Goal: Task Accomplishment & Management: Use online tool/utility

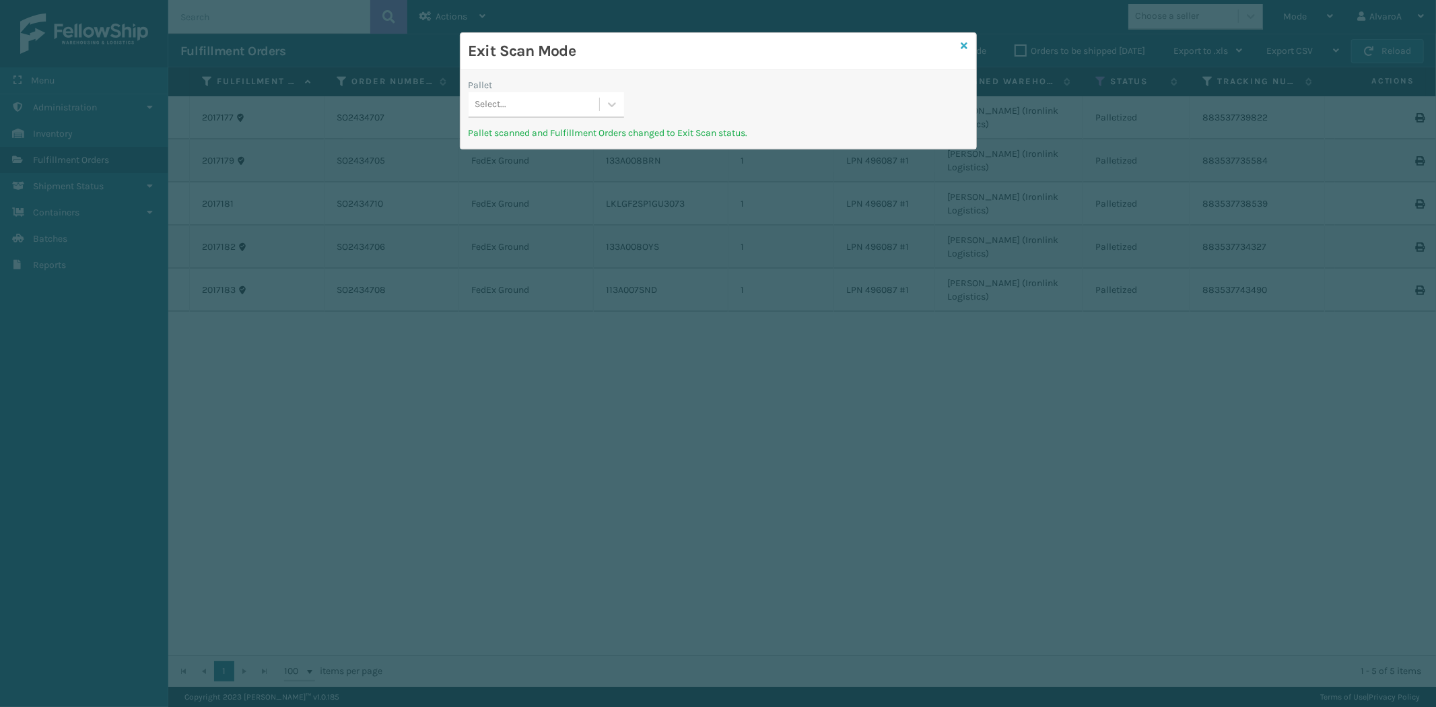
click at [965, 45] on icon at bounding box center [964, 45] width 7 height 9
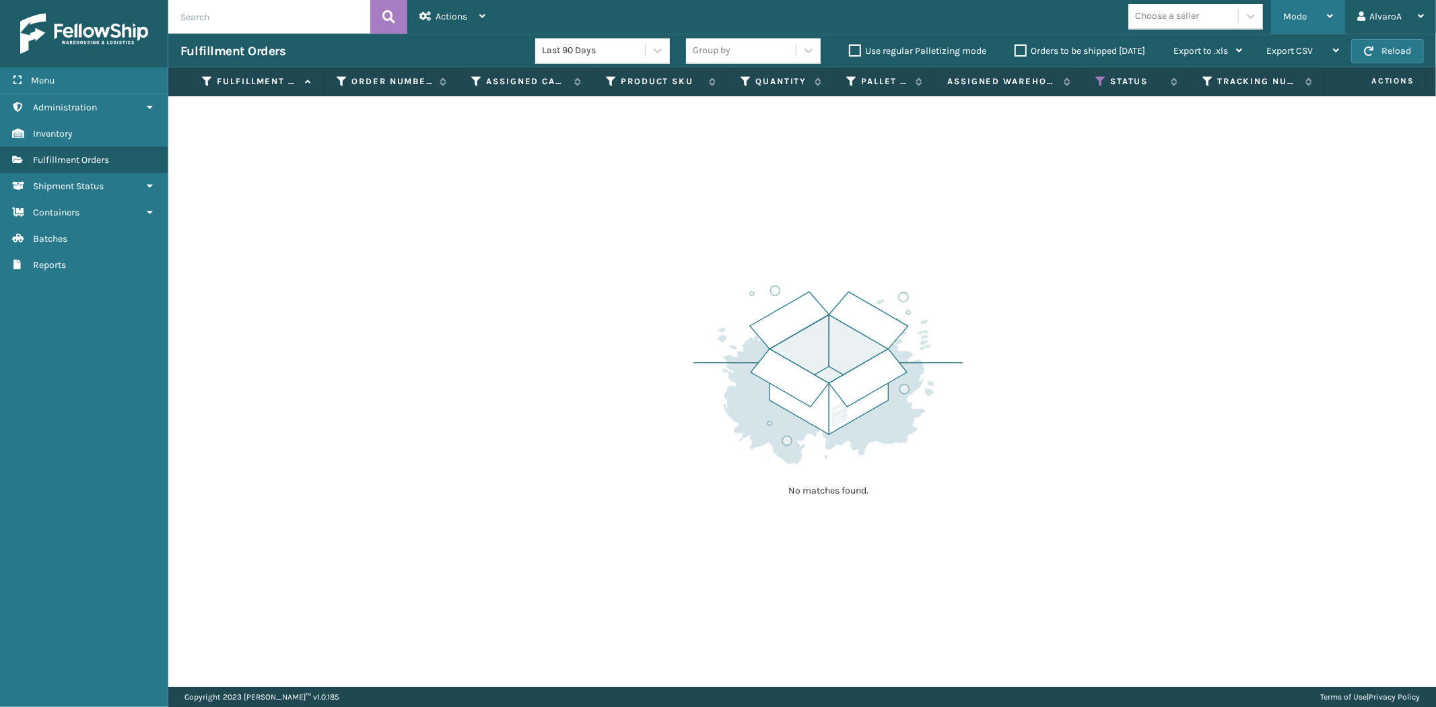
click at [1296, 24] on div "Mode" at bounding box center [1308, 17] width 50 height 34
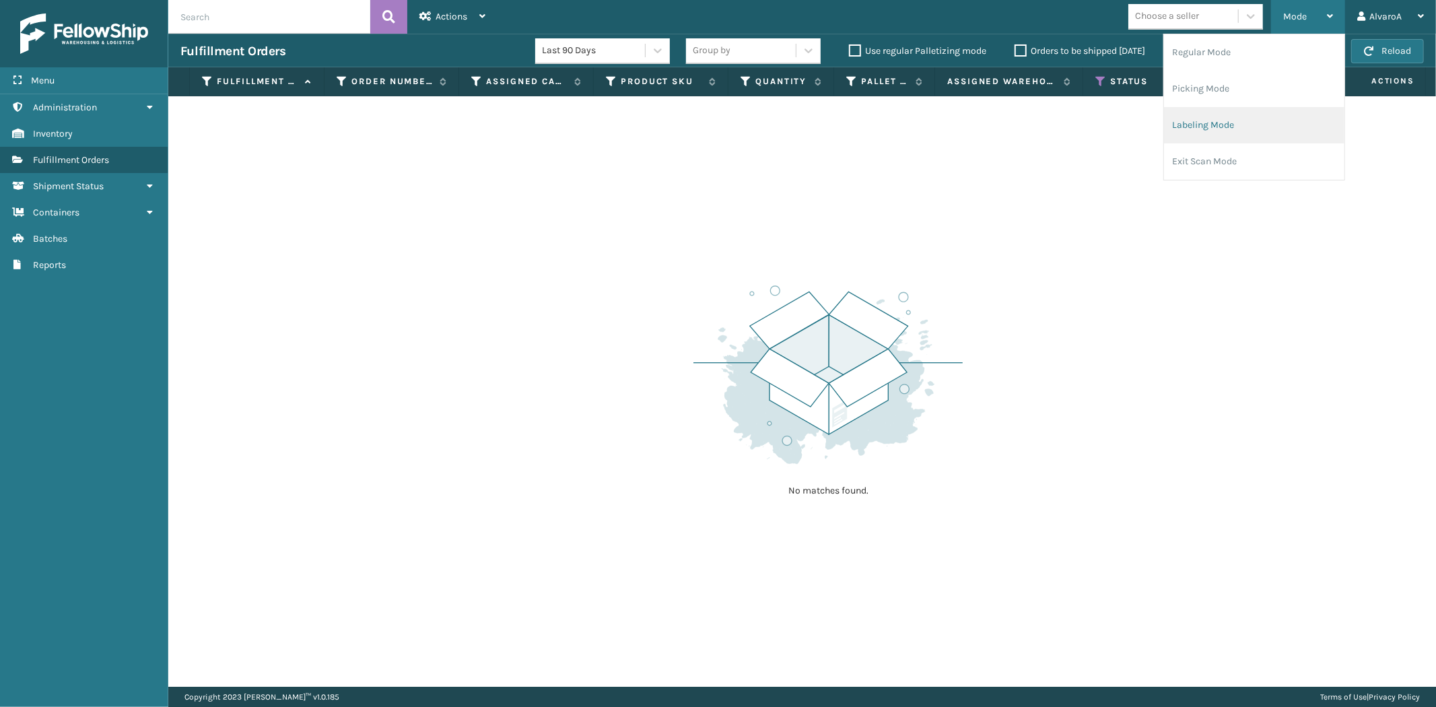
click at [1245, 108] on li "Labeling Mode" at bounding box center [1254, 125] width 180 height 36
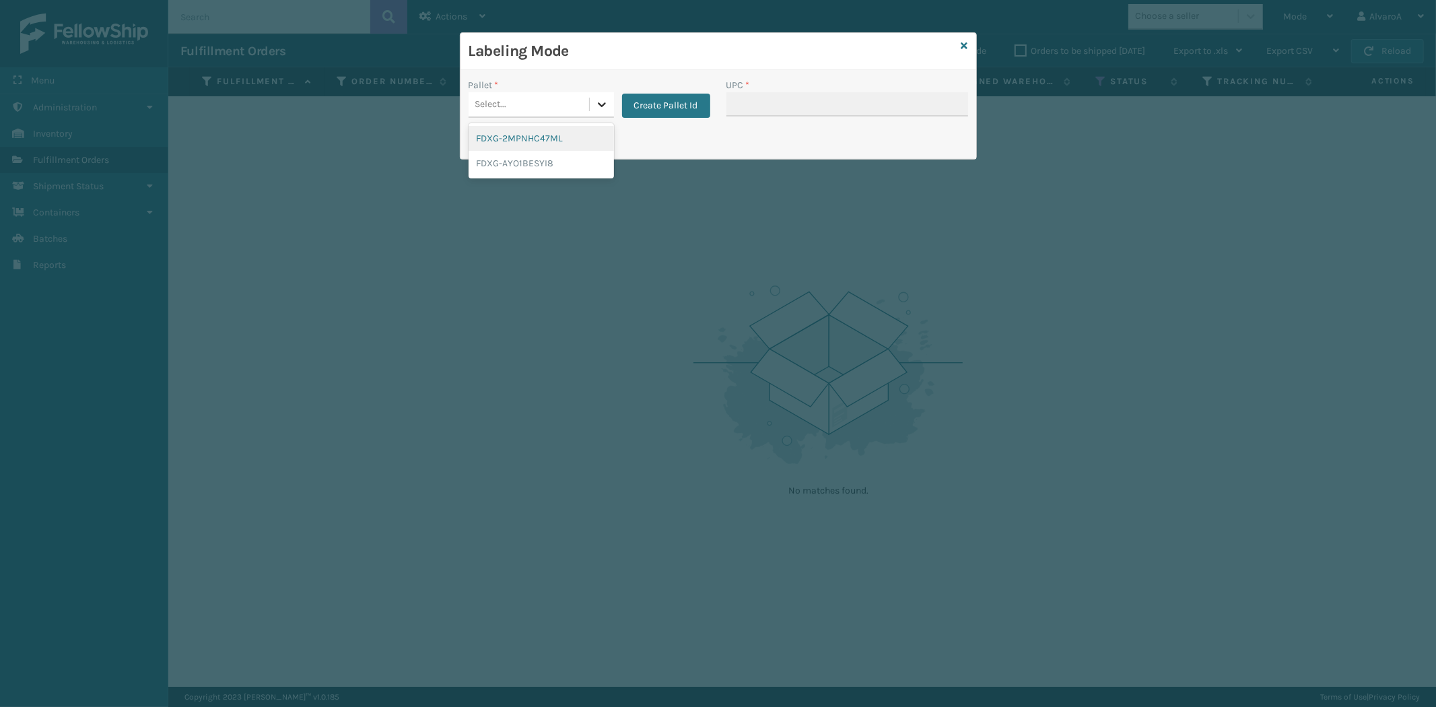
click at [588, 102] on div "Select..." at bounding box center [541, 105] width 145 height 26
click at [709, 94] on button "Create Pallet Id" at bounding box center [666, 106] width 88 height 24
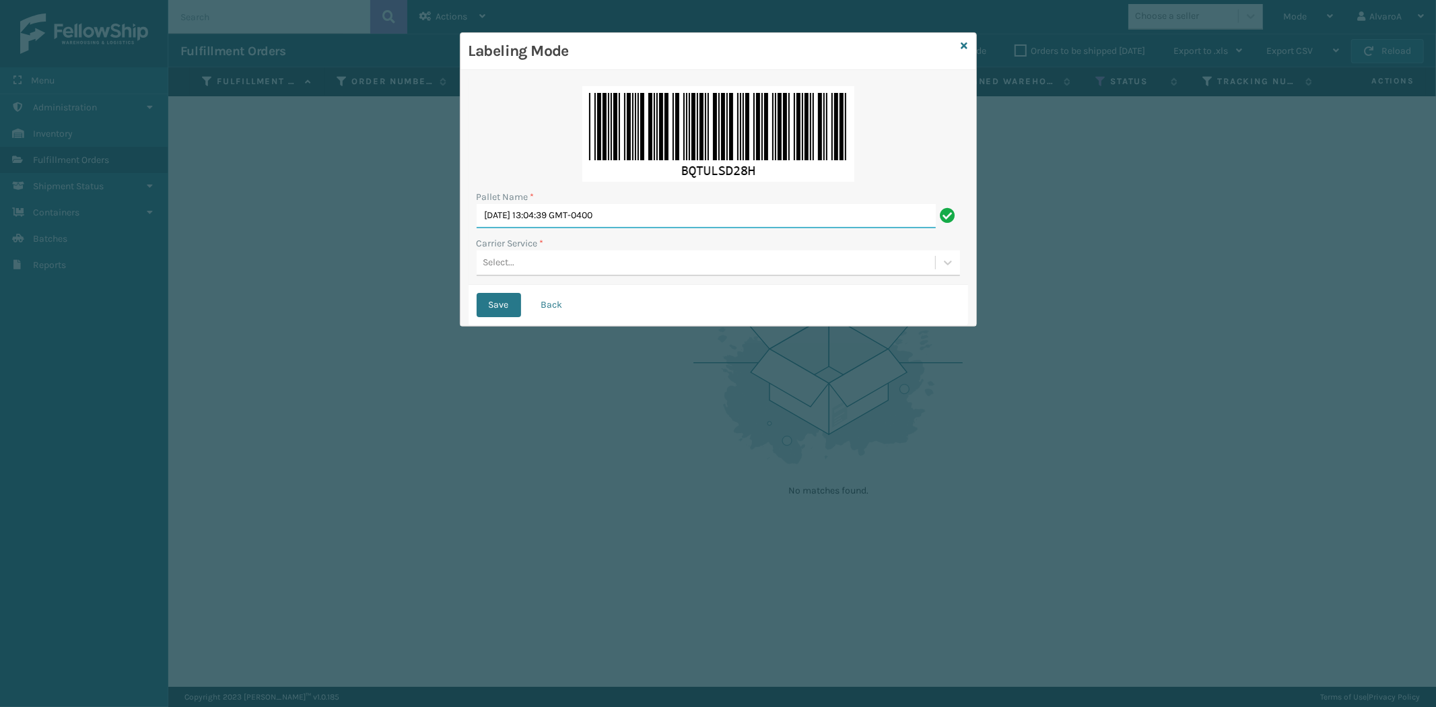
drag, startPoint x: 671, startPoint y: 217, endPoint x: 166, endPoint y: 312, distance: 513.7
click at [164, 312] on div "Labeling Mode Pallet Name * [DATE] 13:04:39 GMT-0400 Carrier Service * Select..…" at bounding box center [718, 353] width 1436 height 707
type input "LPN 49686 #1"
click at [582, 273] on div "Select..." at bounding box center [706, 263] width 458 height 22
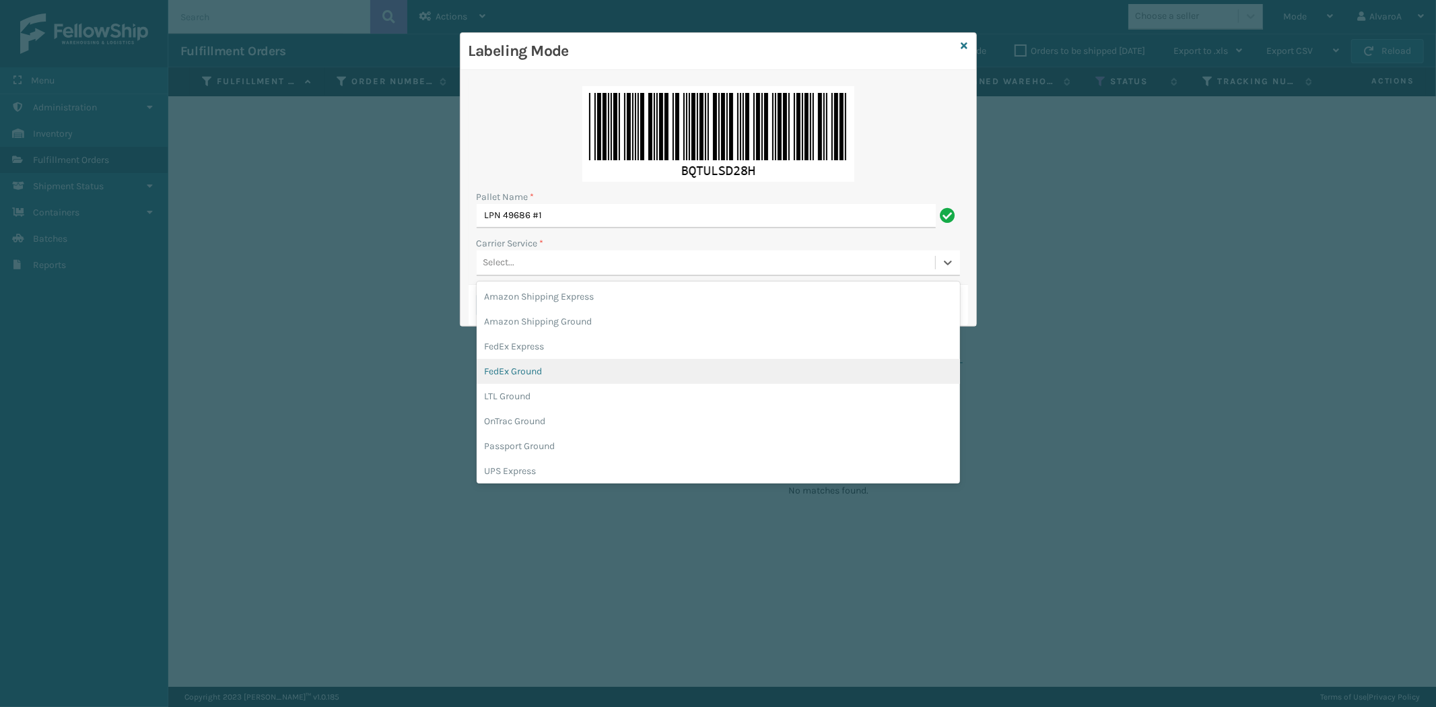
click at [566, 360] on div "FedEx Ground" at bounding box center [718, 371] width 483 height 25
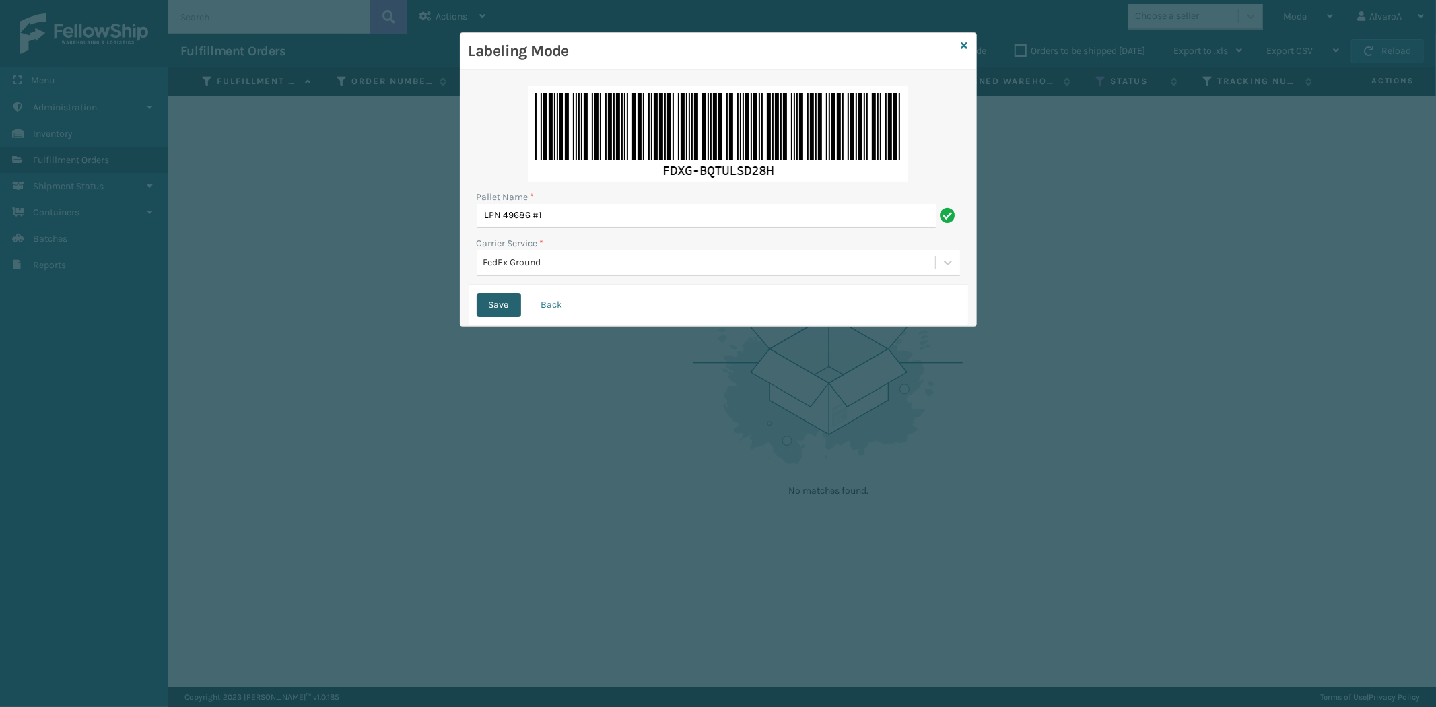
click at [506, 300] on button "Save" at bounding box center [499, 305] width 44 height 24
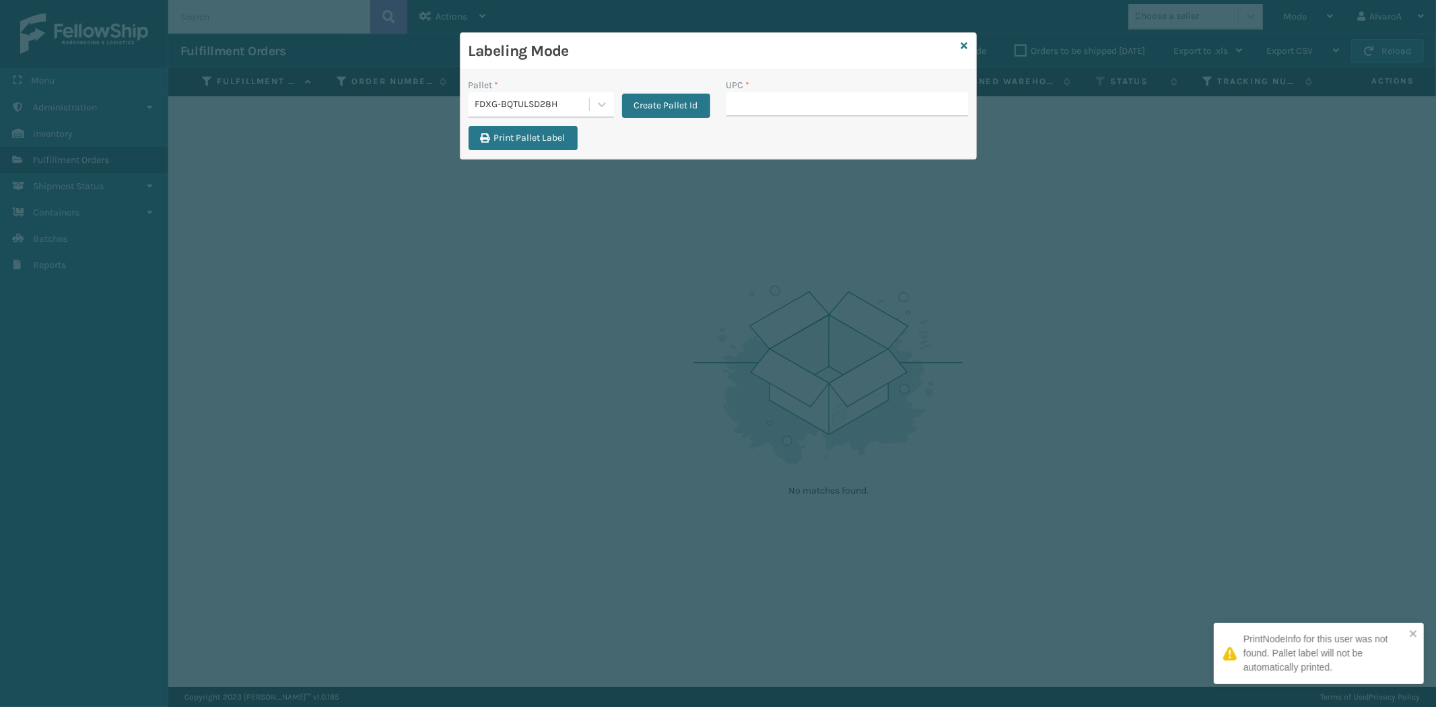
click at [741, 106] on input "UPC *" at bounding box center [847, 104] width 242 height 24
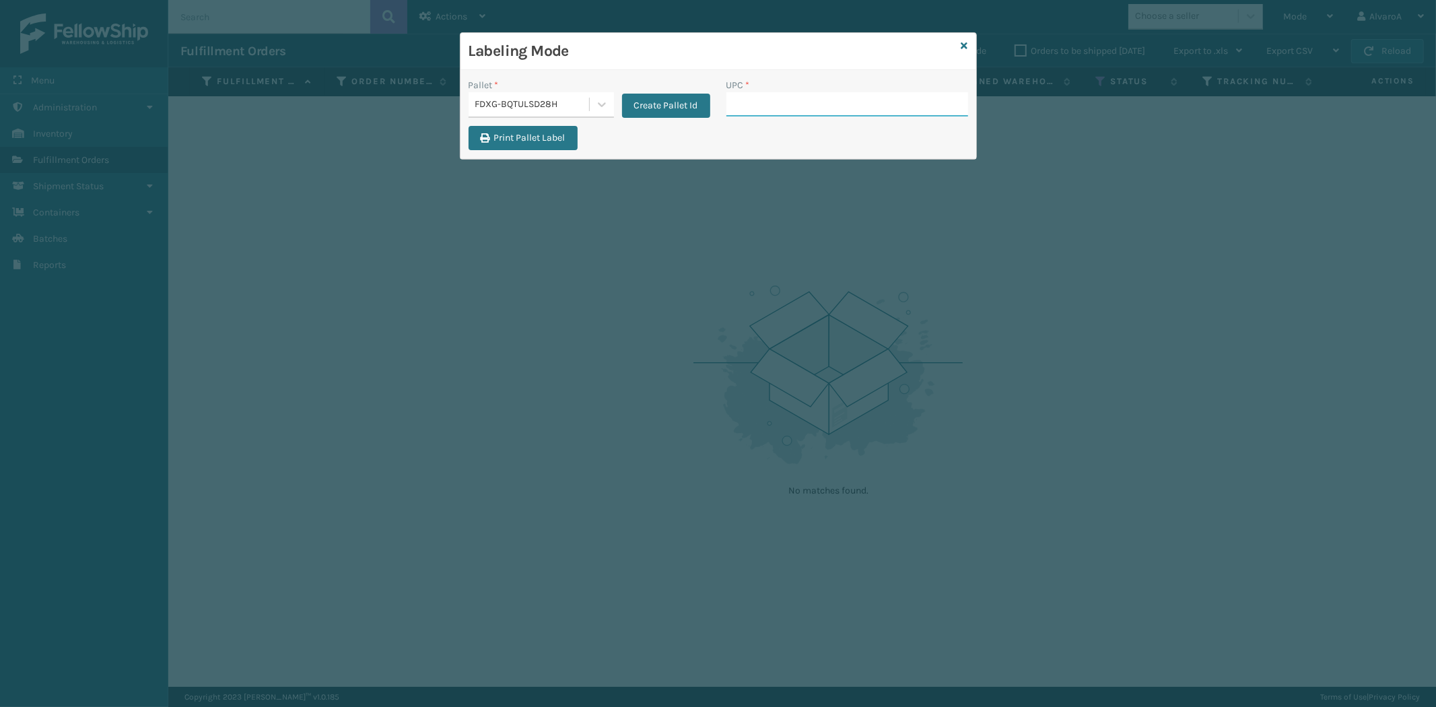
click at [791, 102] on input "UPC *" at bounding box center [847, 104] width 242 height 24
click at [781, 106] on input "UPC *" at bounding box center [847, 104] width 242 height 24
click at [780, 103] on input "UPC *" at bounding box center [847, 104] width 242 height 24
type input "CCWENKS2M26DGRA"
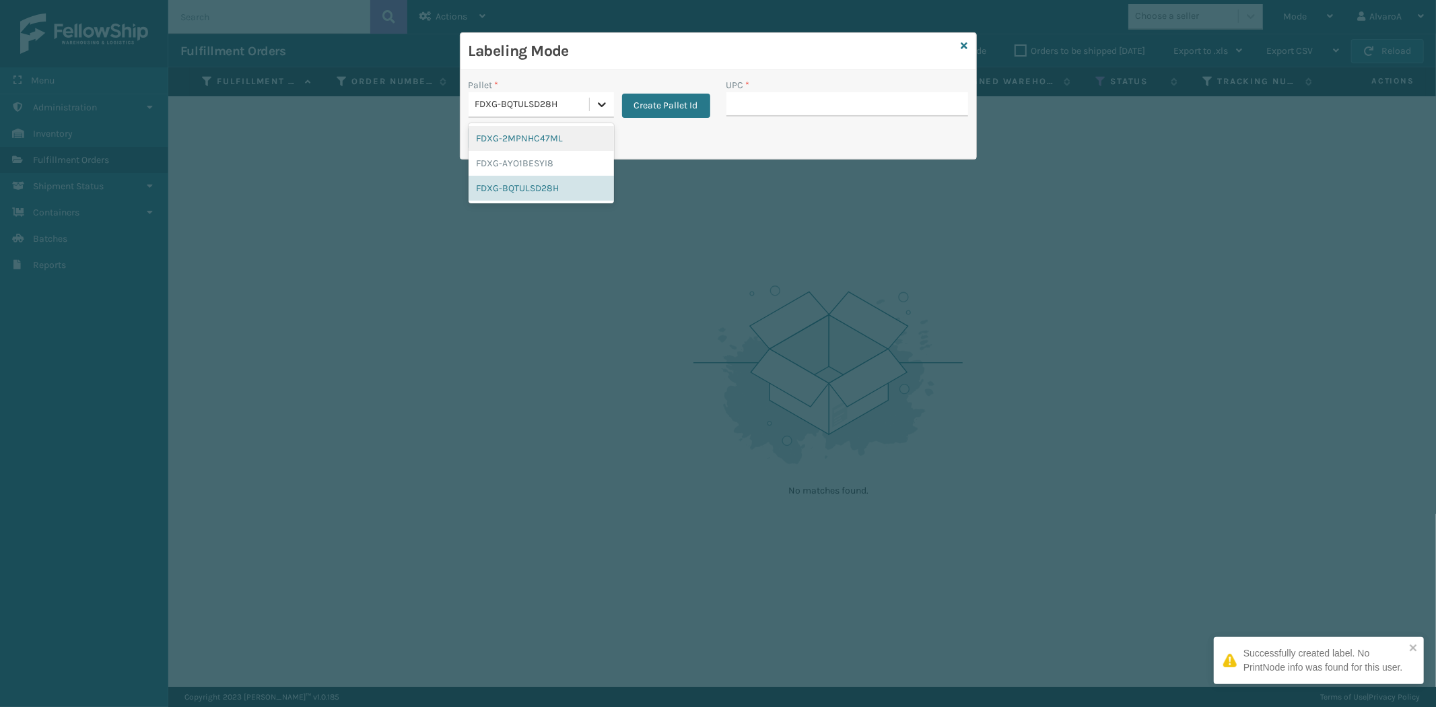
click at [590, 113] on div at bounding box center [602, 104] width 24 height 24
click at [535, 191] on div "FDXG-BQTULSD28H" at bounding box center [541, 188] width 145 height 25
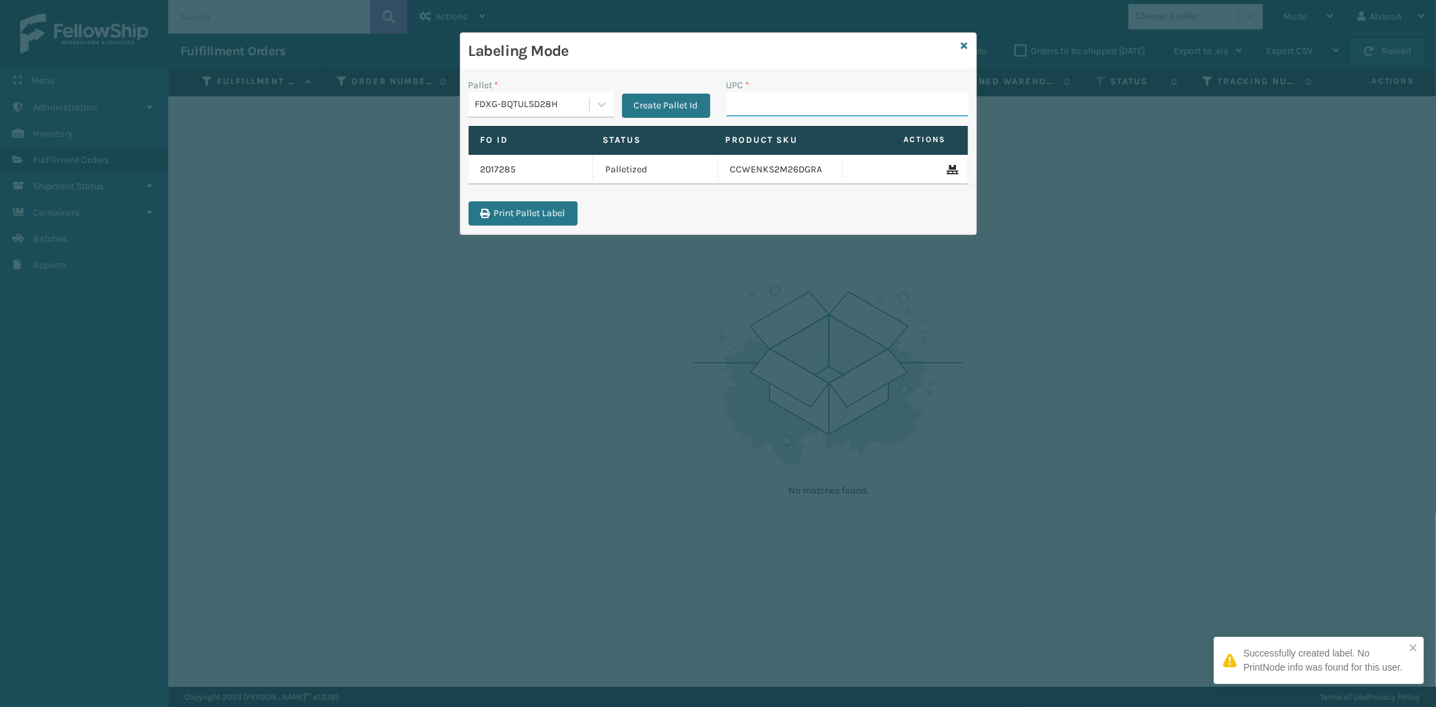
click at [749, 105] on input "UPC *" at bounding box center [847, 104] width 242 height 24
type input "SC-CRYS3LU2012"
type input "SCLRIS3LU2001"
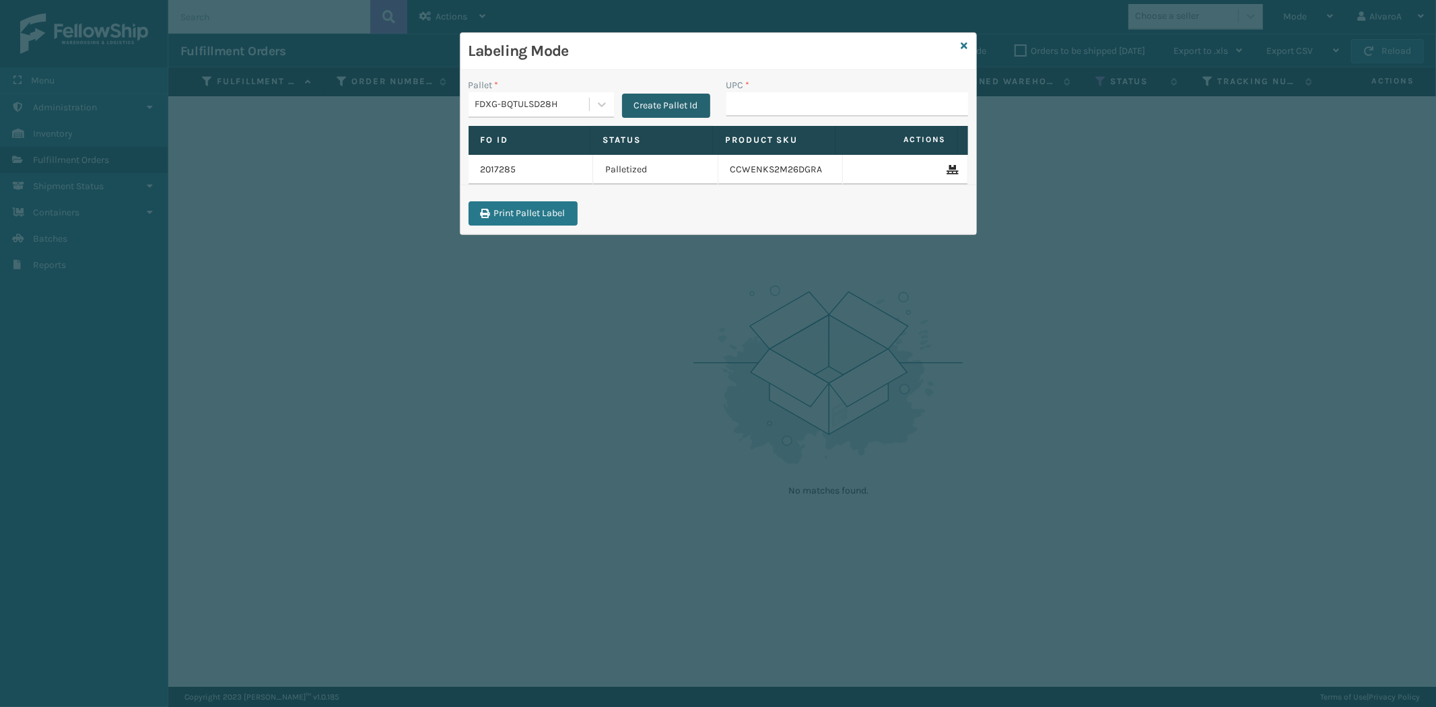
click at [653, 106] on button "Create Pallet Id" at bounding box center [666, 106] width 88 height 24
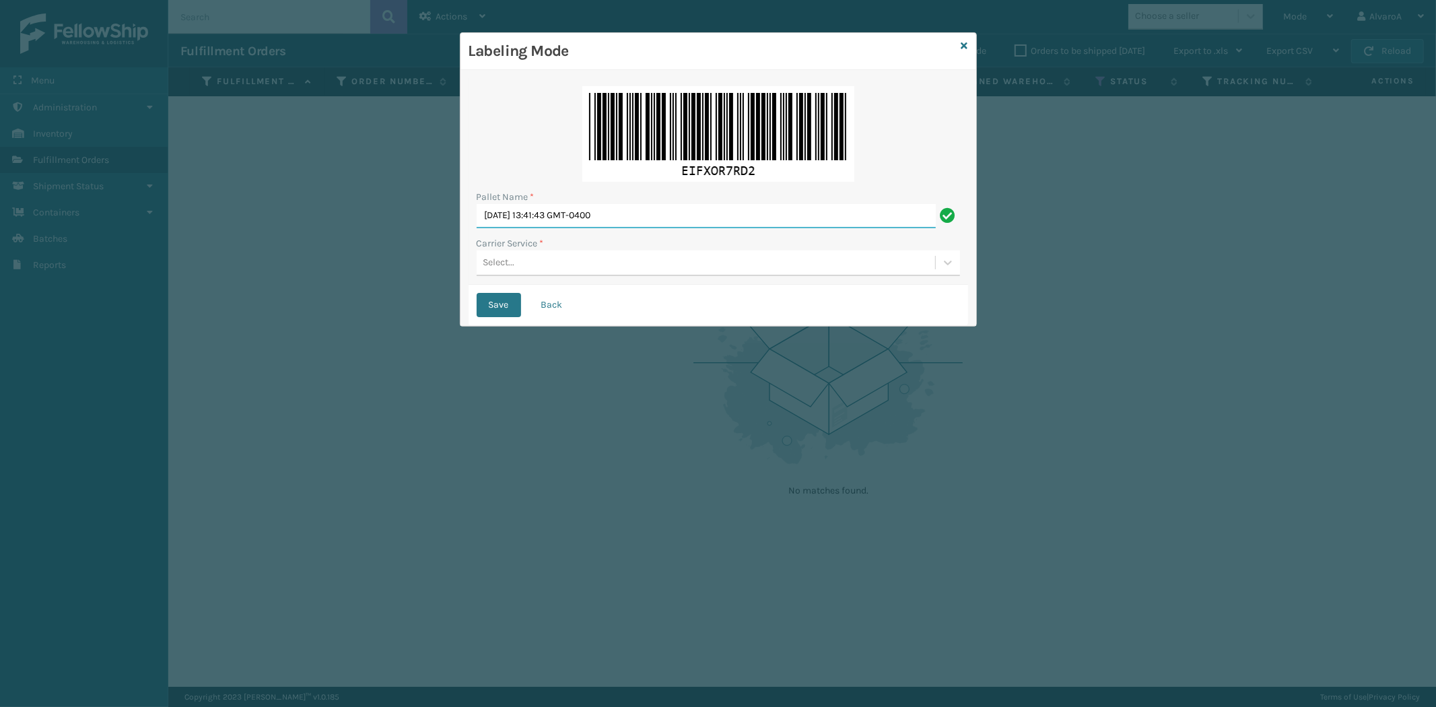
drag, startPoint x: 650, startPoint y: 211, endPoint x: 409, endPoint y: 246, distance: 242.9
click at [409, 246] on div "Labeling Mode Pallet Name * [DATE] 13:41:43 GMT-0400 Carrier Service * Select..…" at bounding box center [718, 353] width 1436 height 707
type input "LPN496026#1"
click at [553, 265] on div "Select..." at bounding box center [706, 263] width 458 height 22
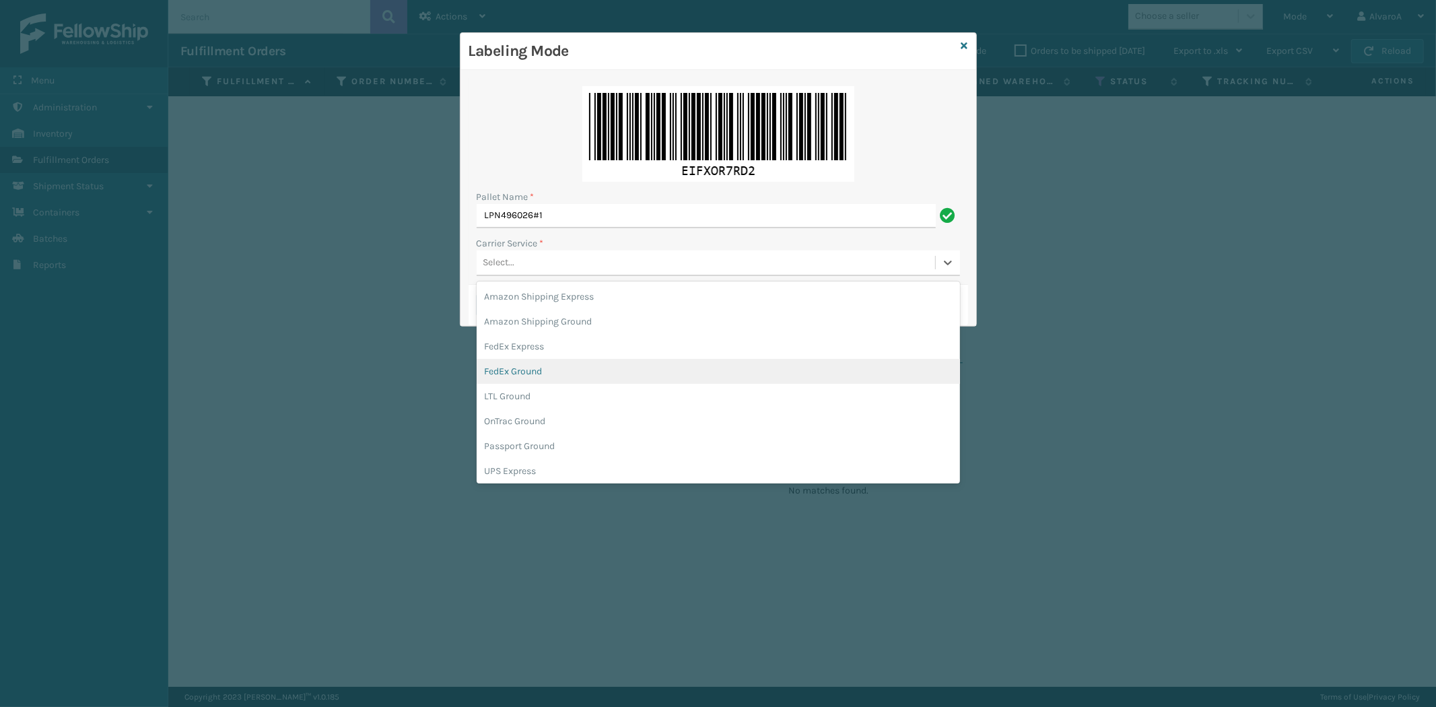
click at [546, 359] on div "FedEx Ground" at bounding box center [718, 371] width 483 height 25
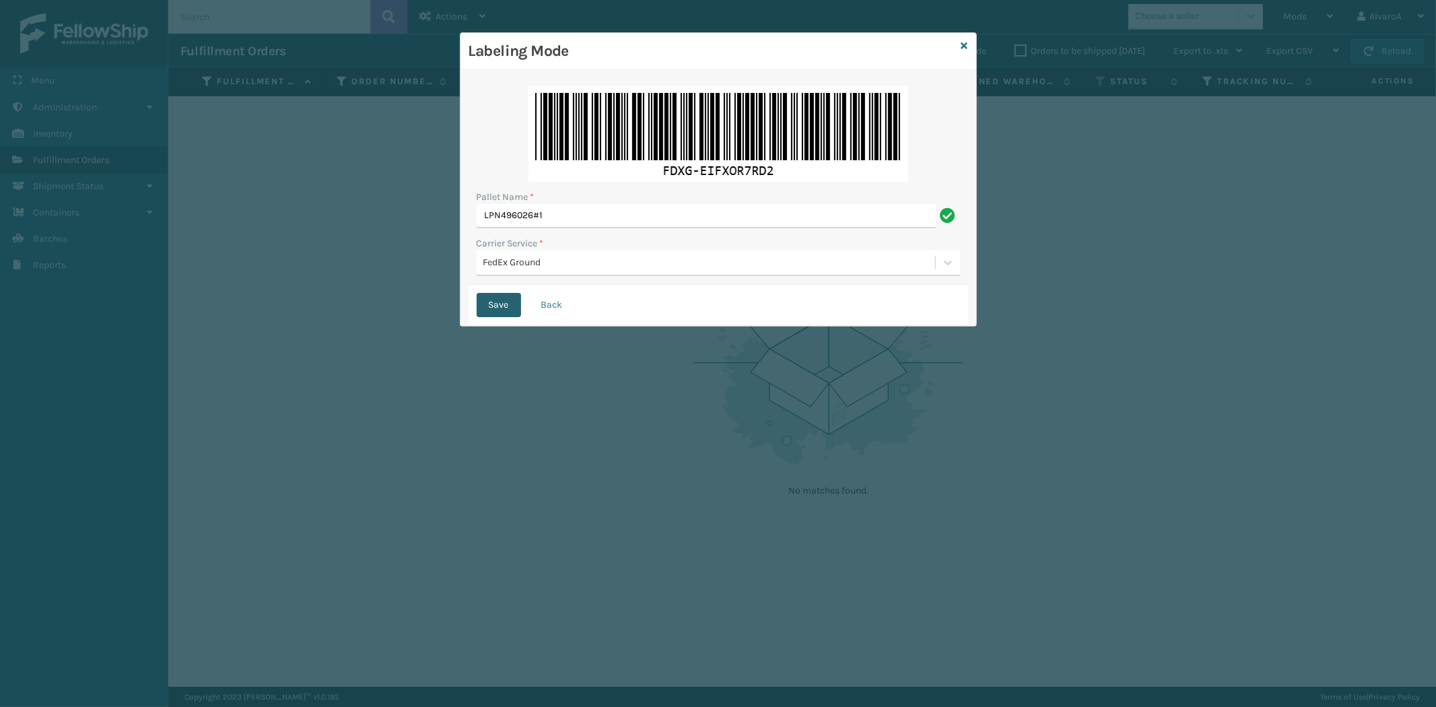
click at [503, 308] on button "Save" at bounding box center [499, 305] width 44 height 24
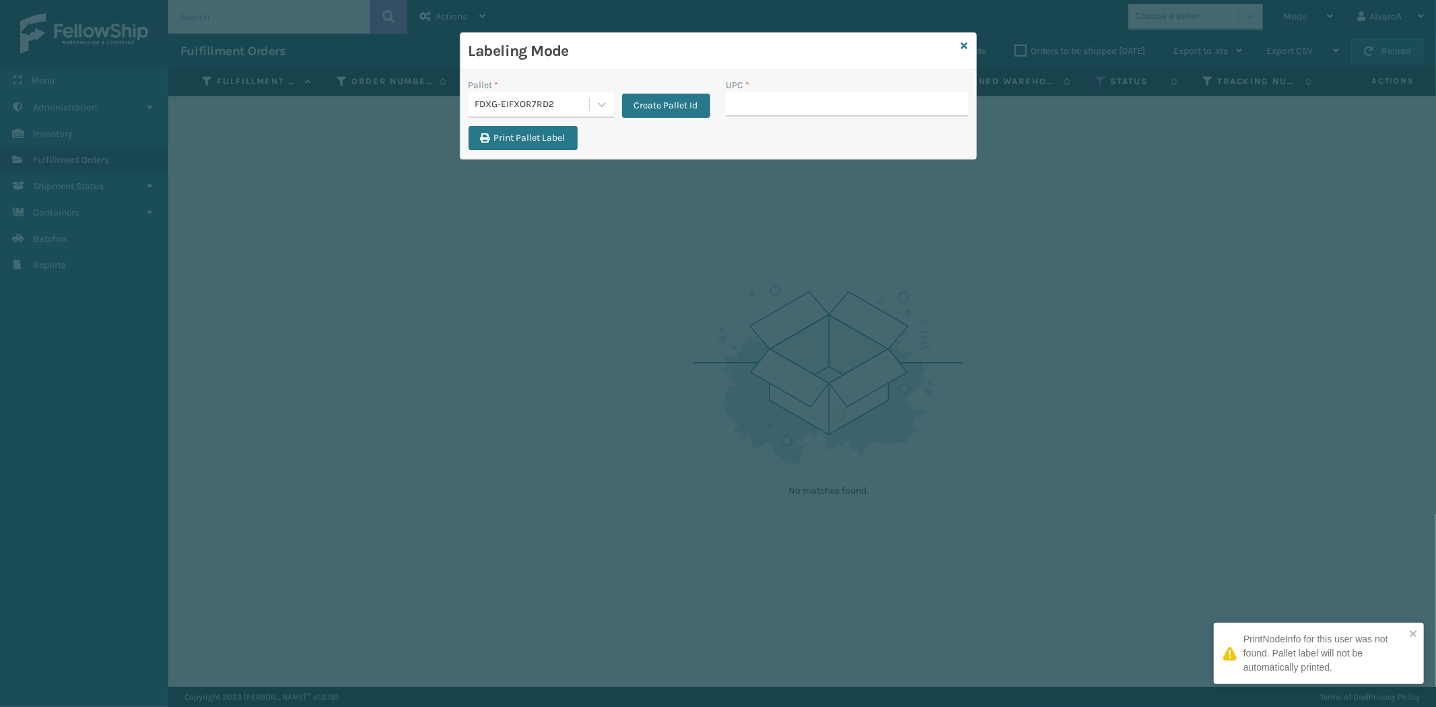
click at [738, 108] on input "UPC *" at bounding box center [847, 104] width 242 height 24
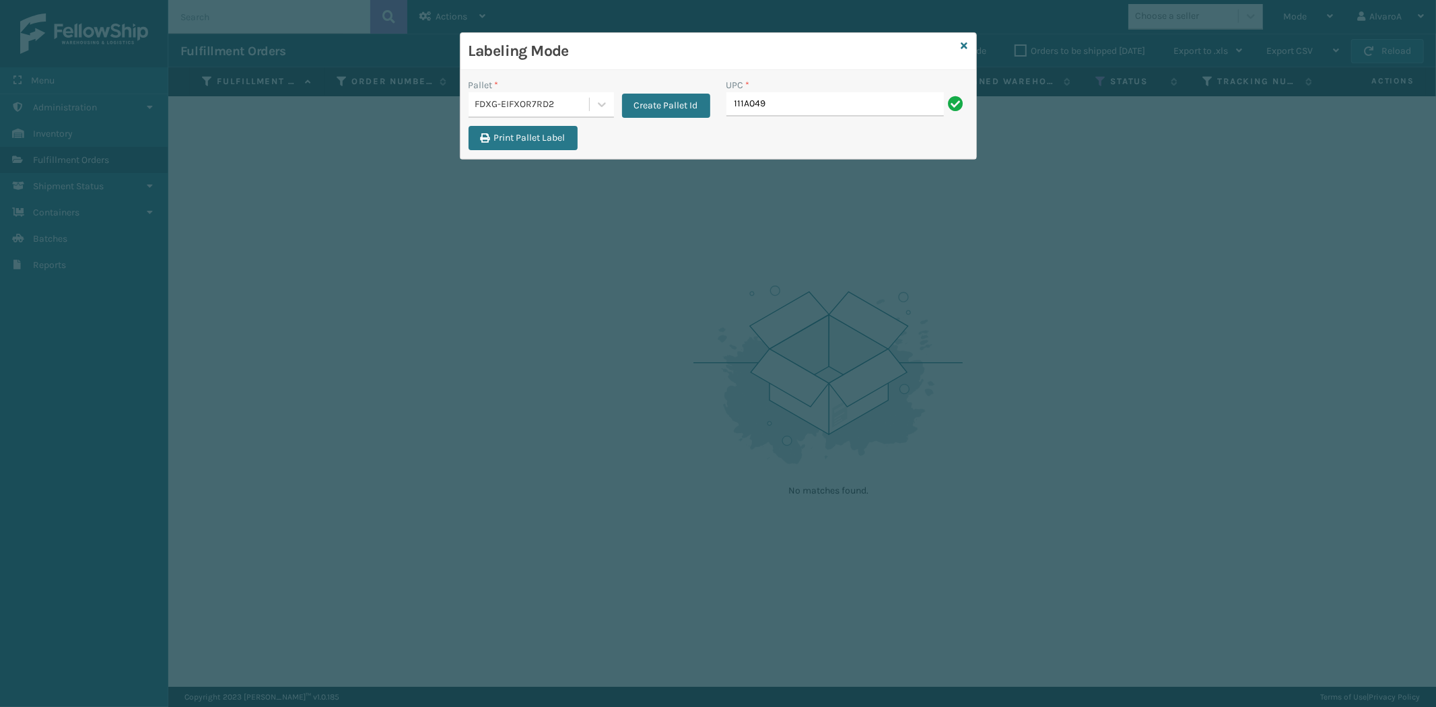
type input "111A049CRM"
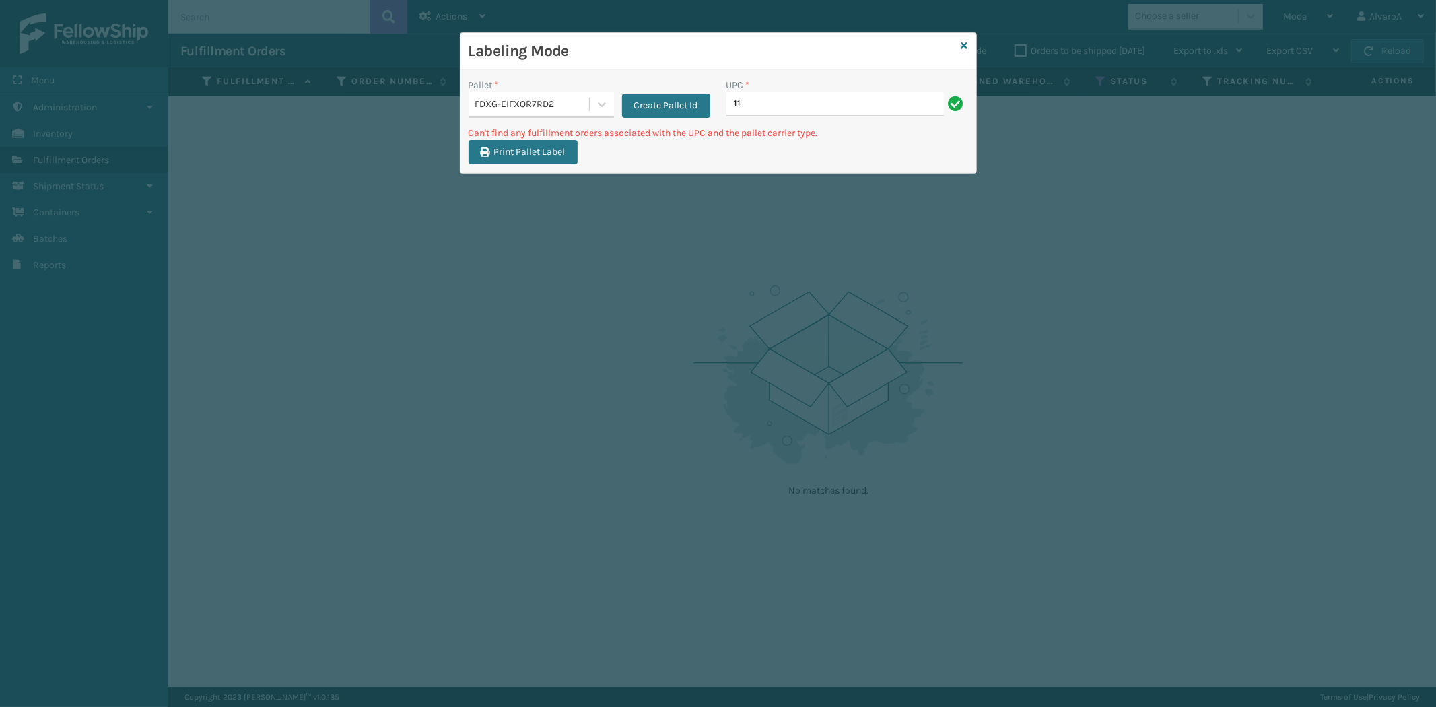
type input "1"
type input "111A049BLU"
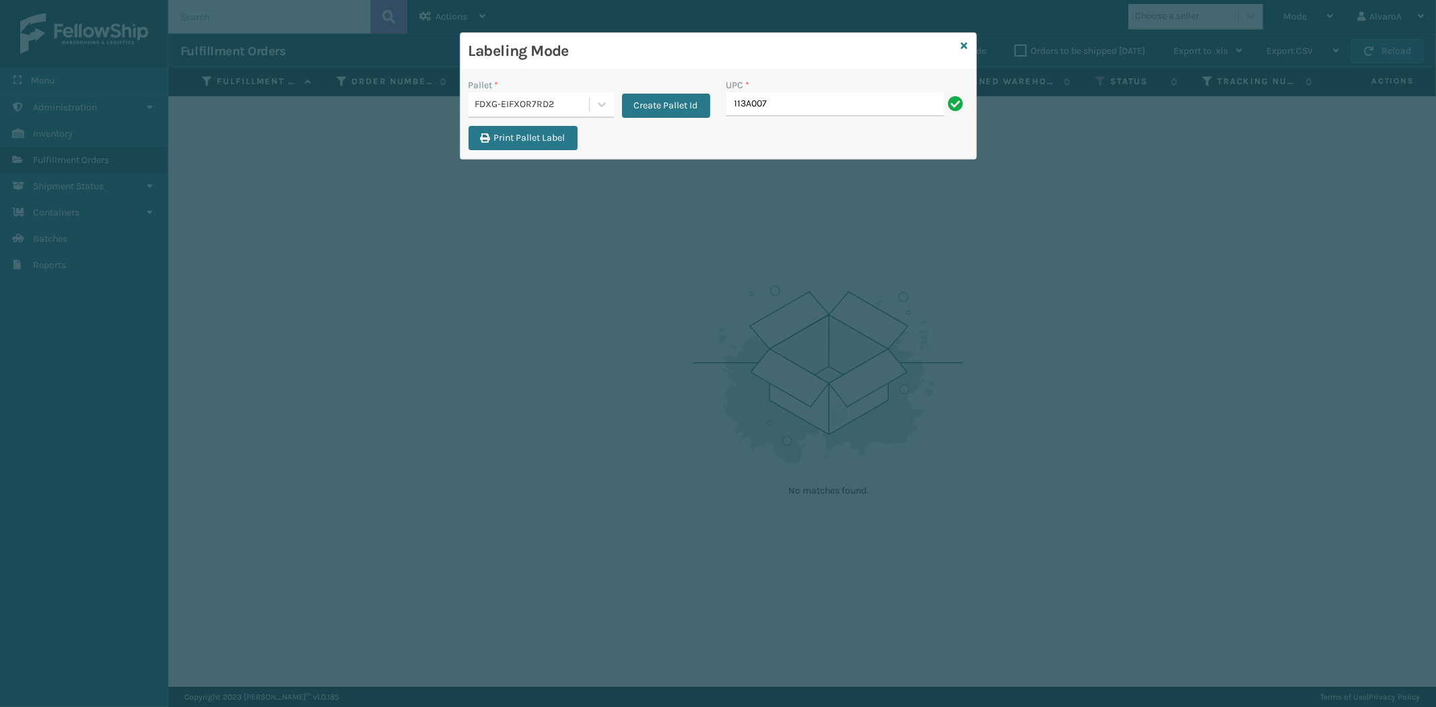
type input "113A007CML"
type input "131A014LTG"
type input "SC-CRYS3LU2001"
click at [636, 99] on button "Create Pallet Id" at bounding box center [666, 106] width 88 height 24
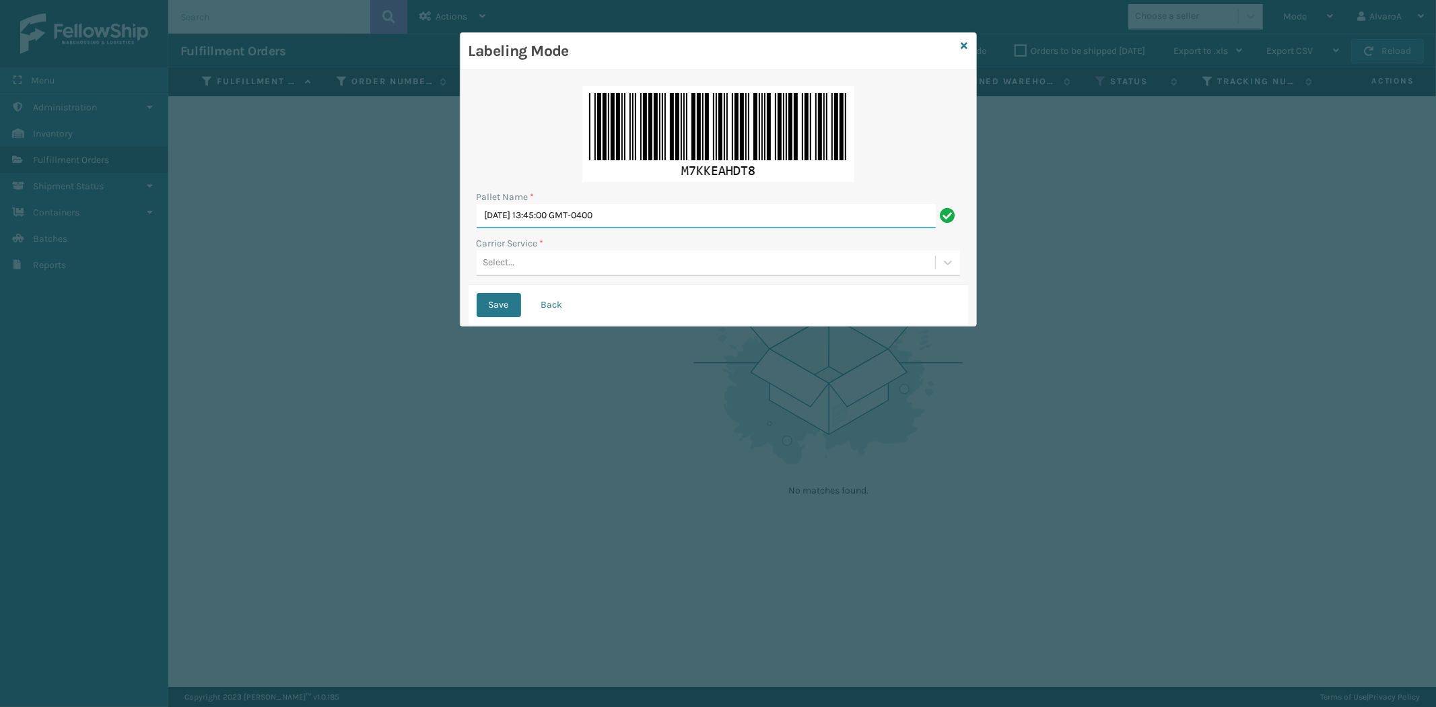
drag, startPoint x: 691, startPoint y: 213, endPoint x: 408, endPoint y: 233, distance: 283.4
click at [425, 254] on div "Labeling Mode Pallet Name * [DATE] 13:45:00 GMT-0400 Carrier Service * Select..…" at bounding box center [718, 353] width 1436 height 707
type input "LPN 496085 #1"
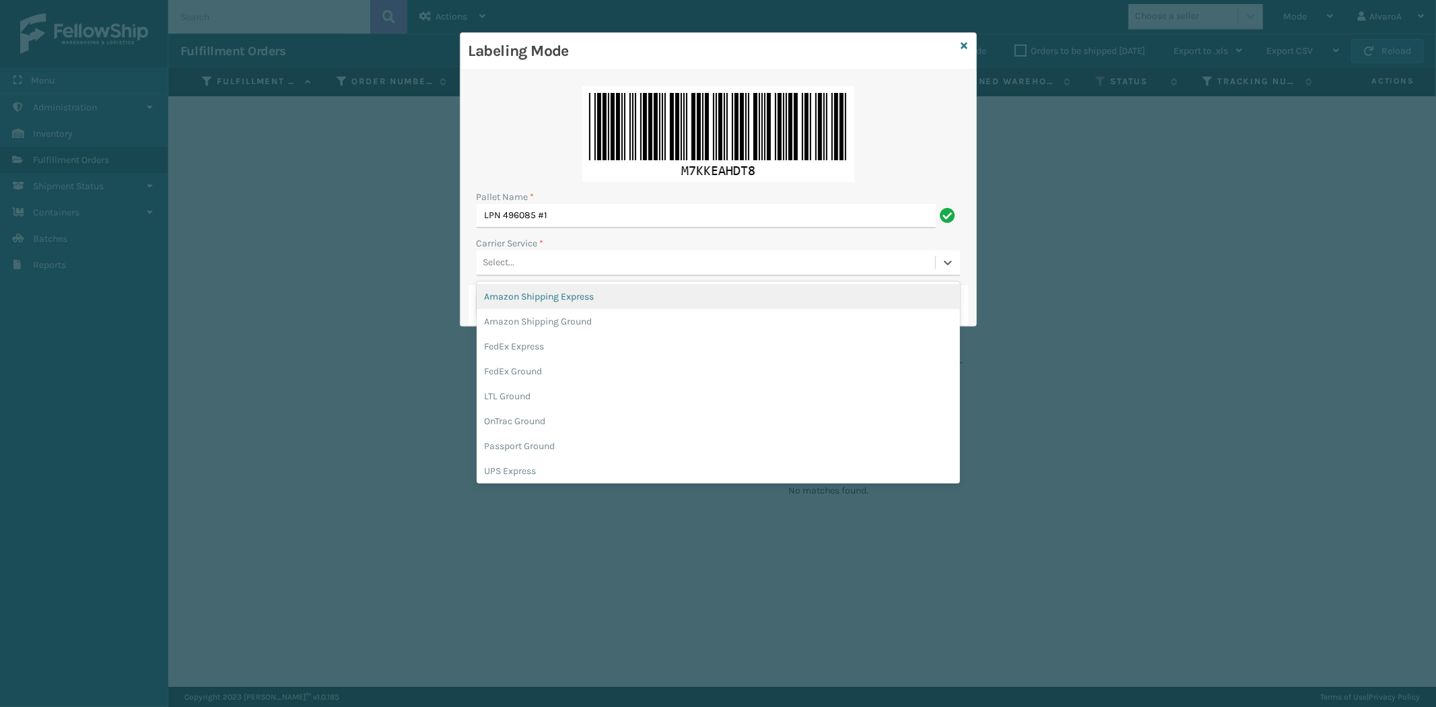
click at [530, 265] on div "Select..." at bounding box center [706, 263] width 458 height 22
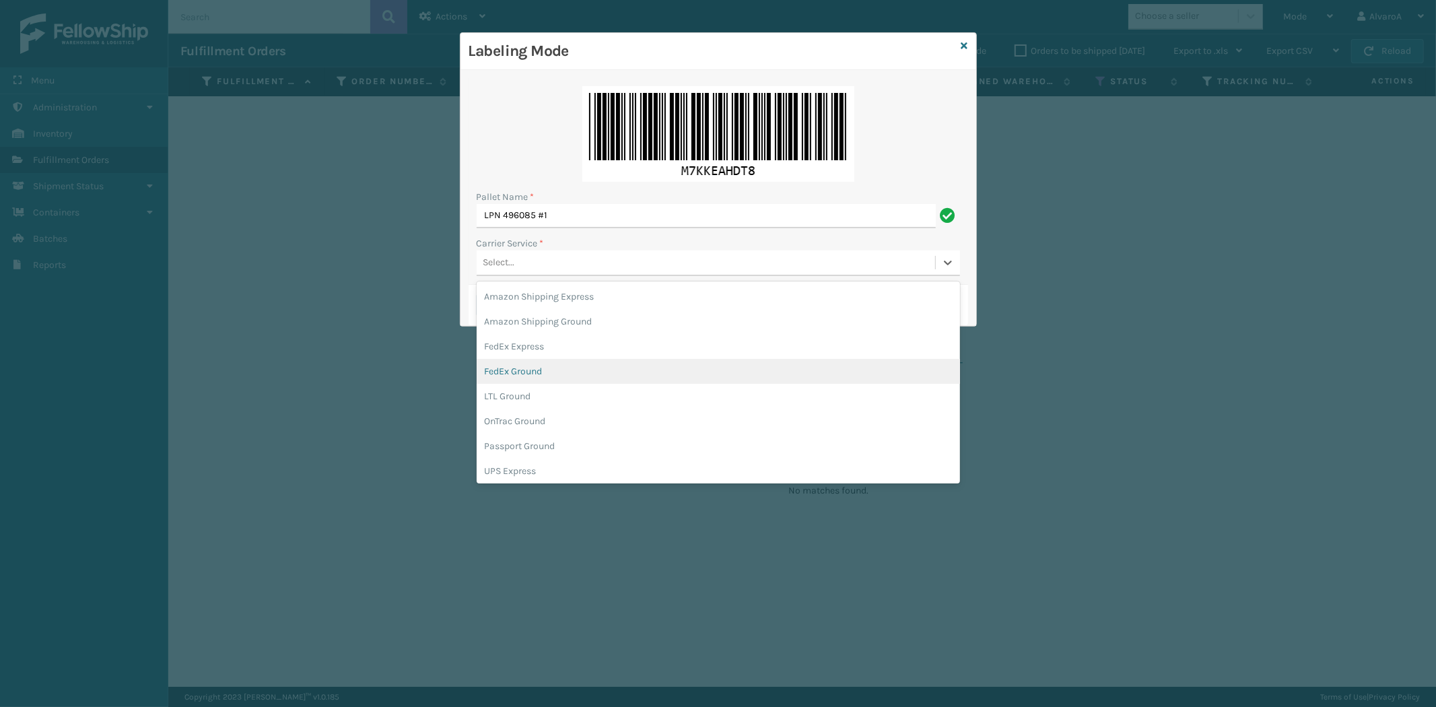
click at [537, 369] on div "FedEx Ground" at bounding box center [718, 371] width 483 height 25
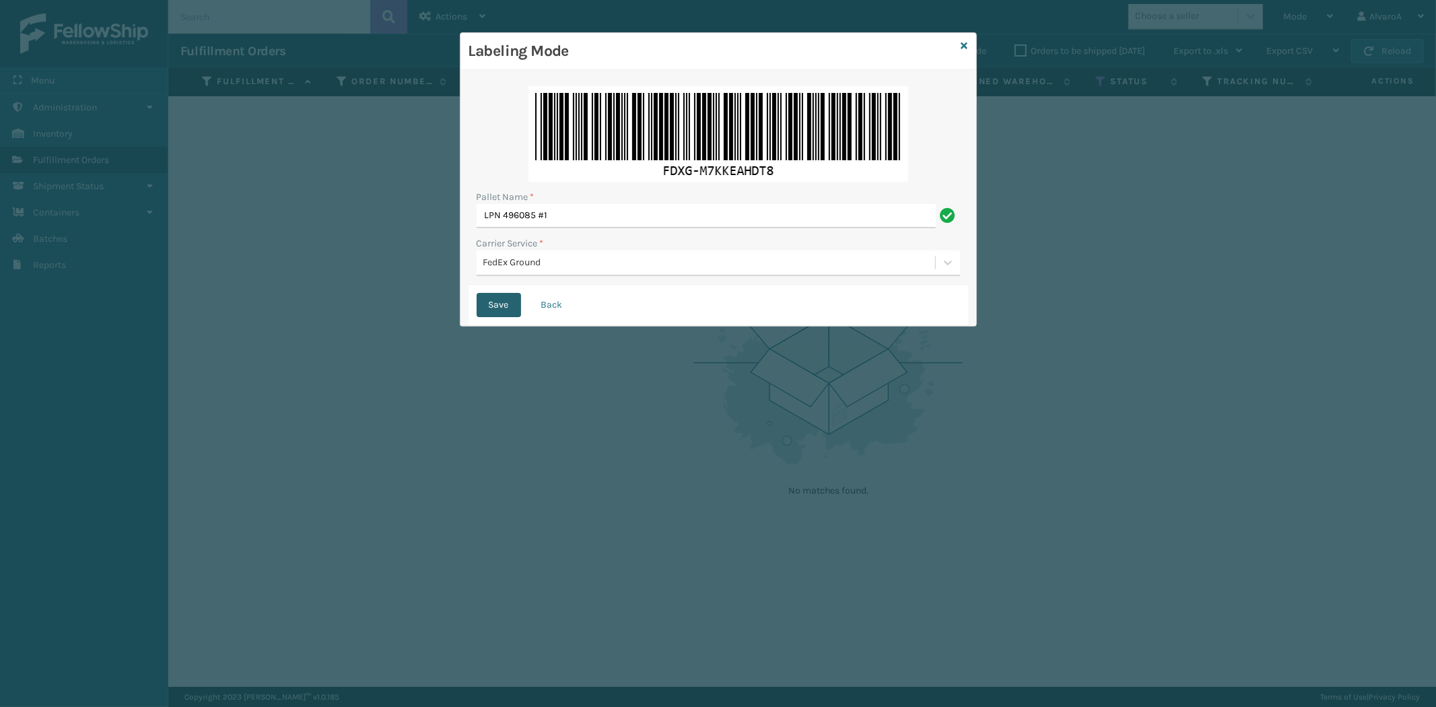
click at [506, 306] on button "Save" at bounding box center [499, 305] width 44 height 24
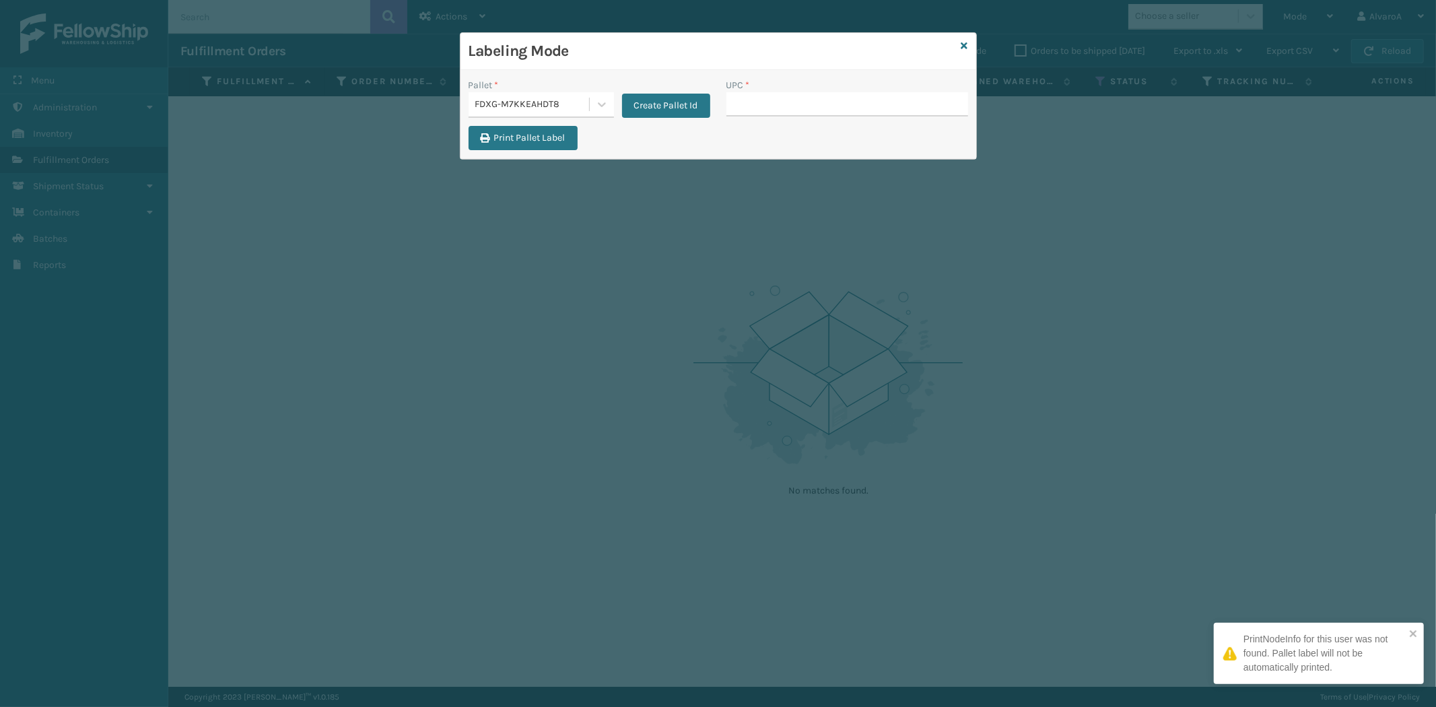
click at [759, 99] on input "UPC *" at bounding box center [847, 104] width 242 height 24
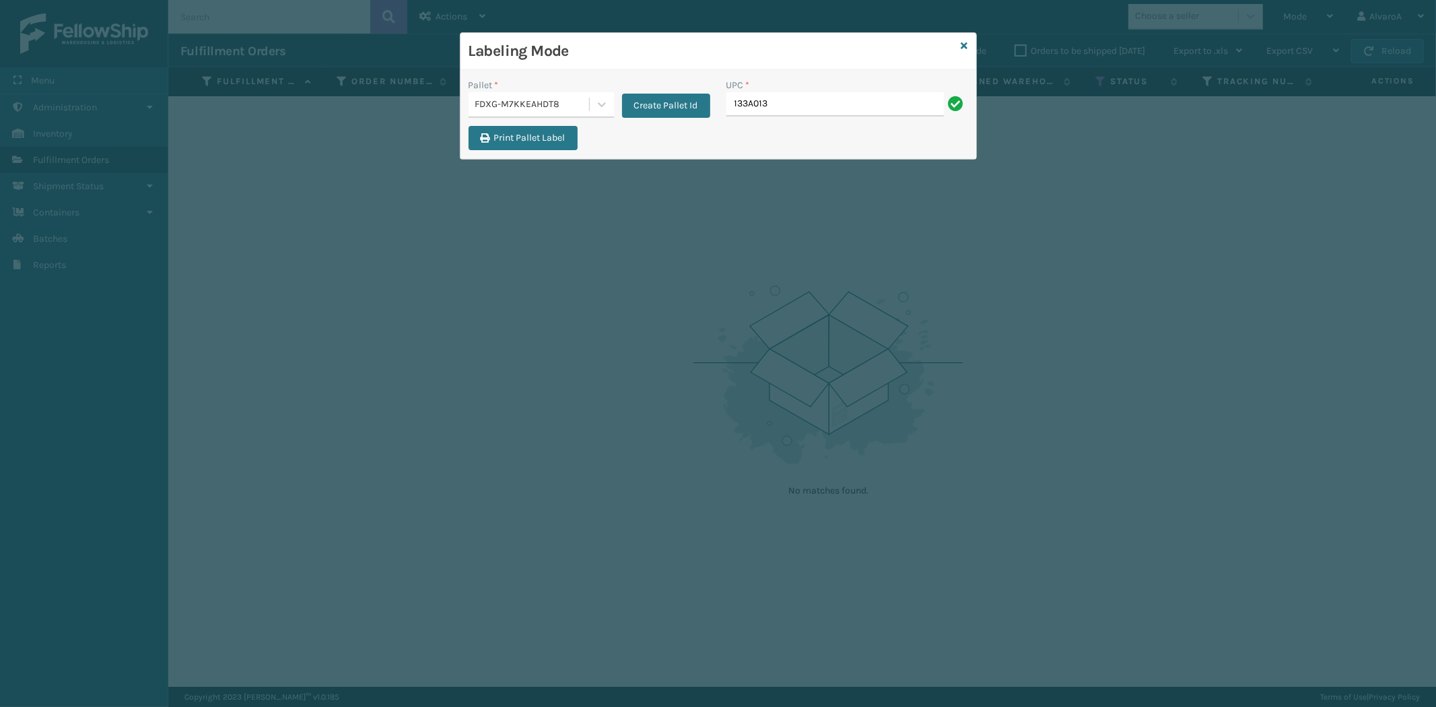
type input "133A013NVY"
click at [963, 41] on icon at bounding box center [964, 45] width 7 height 9
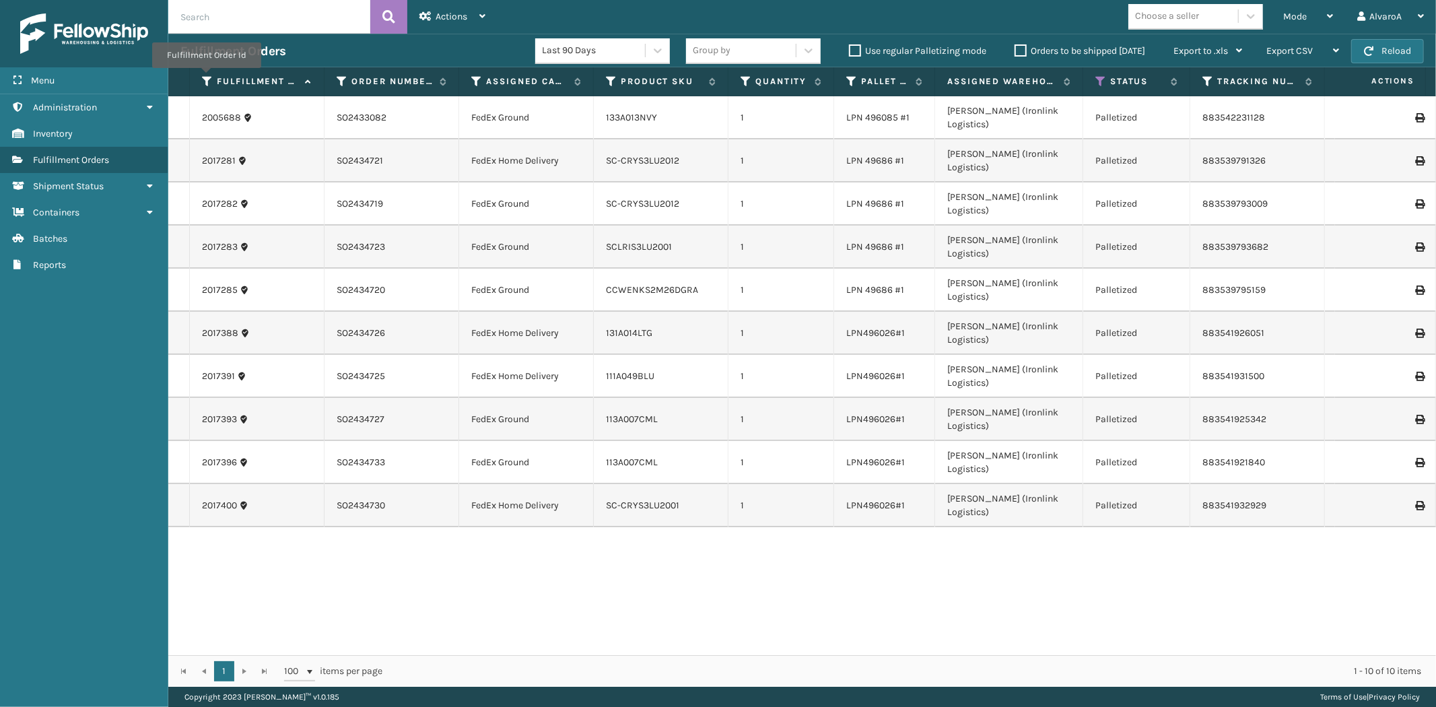
click at [206, 77] on icon at bounding box center [207, 81] width 11 height 12
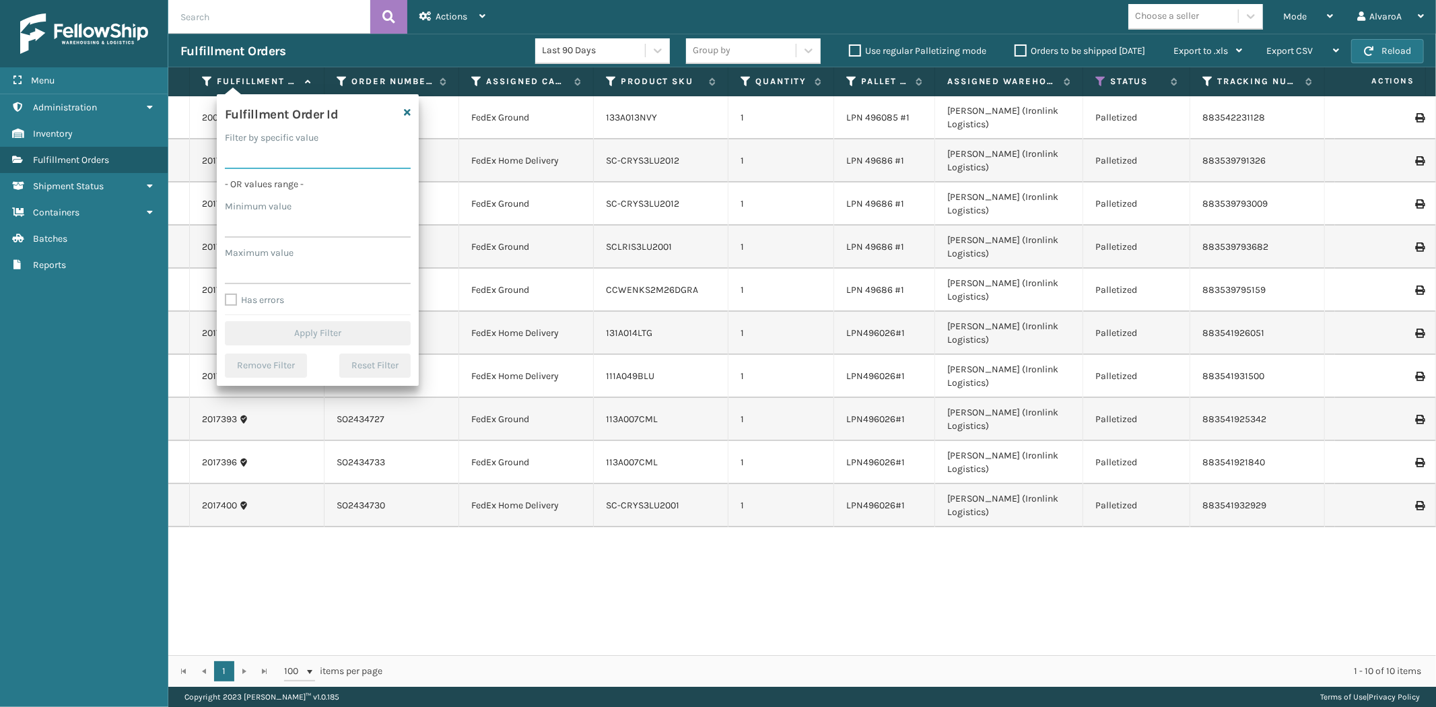
click at [259, 160] on input "Filter by specific value" at bounding box center [318, 157] width 186 height 24
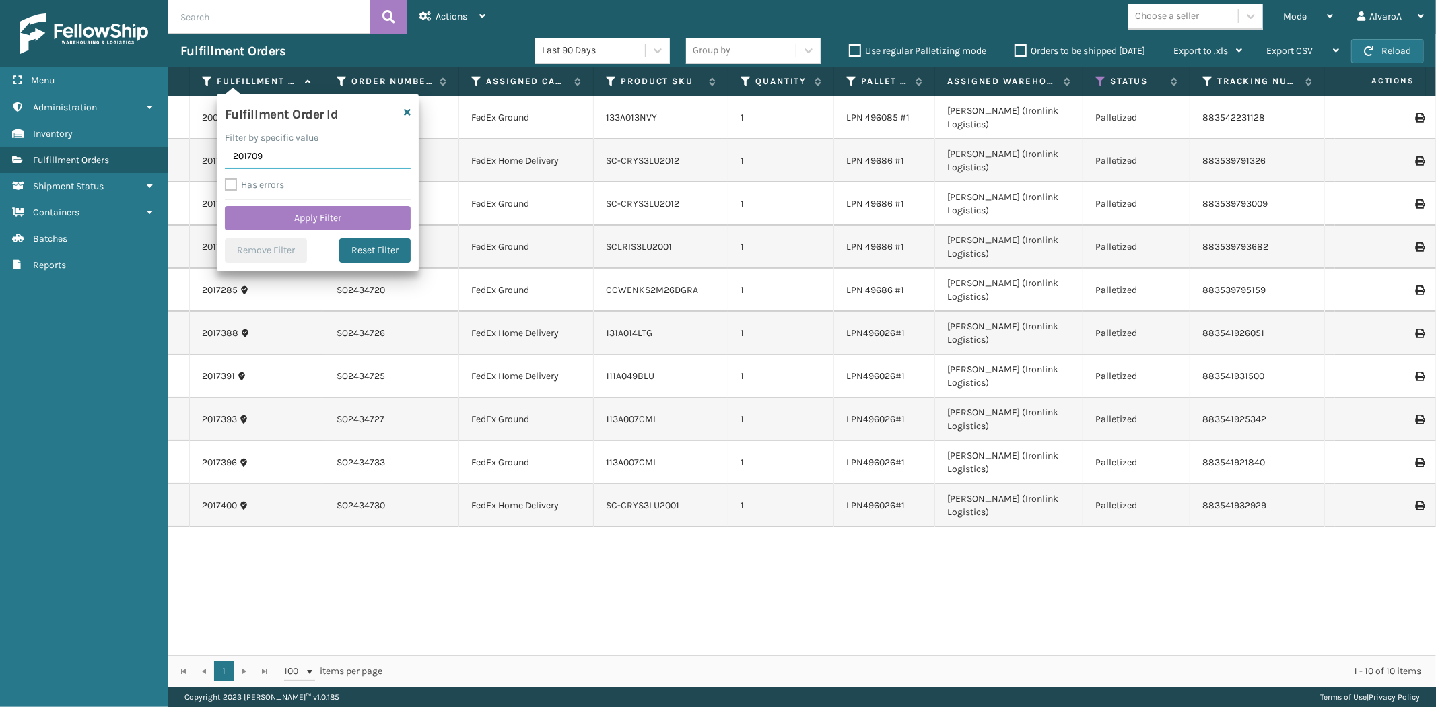
type input "2017098"
click button "Apply Filter" at bounding box center [318, 218] width 186 height 24
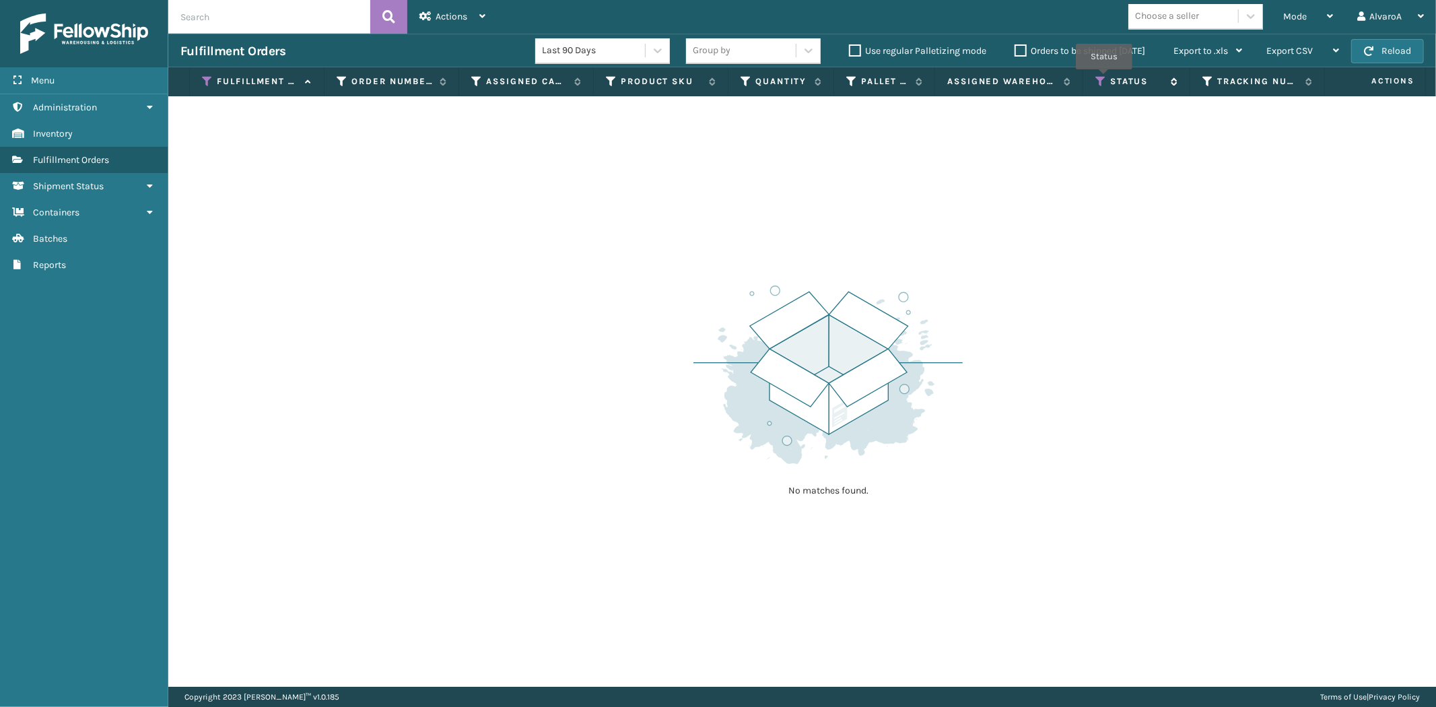
click at [1104, 79] on icon at bounding box center [1100, 81] width 11 height 12
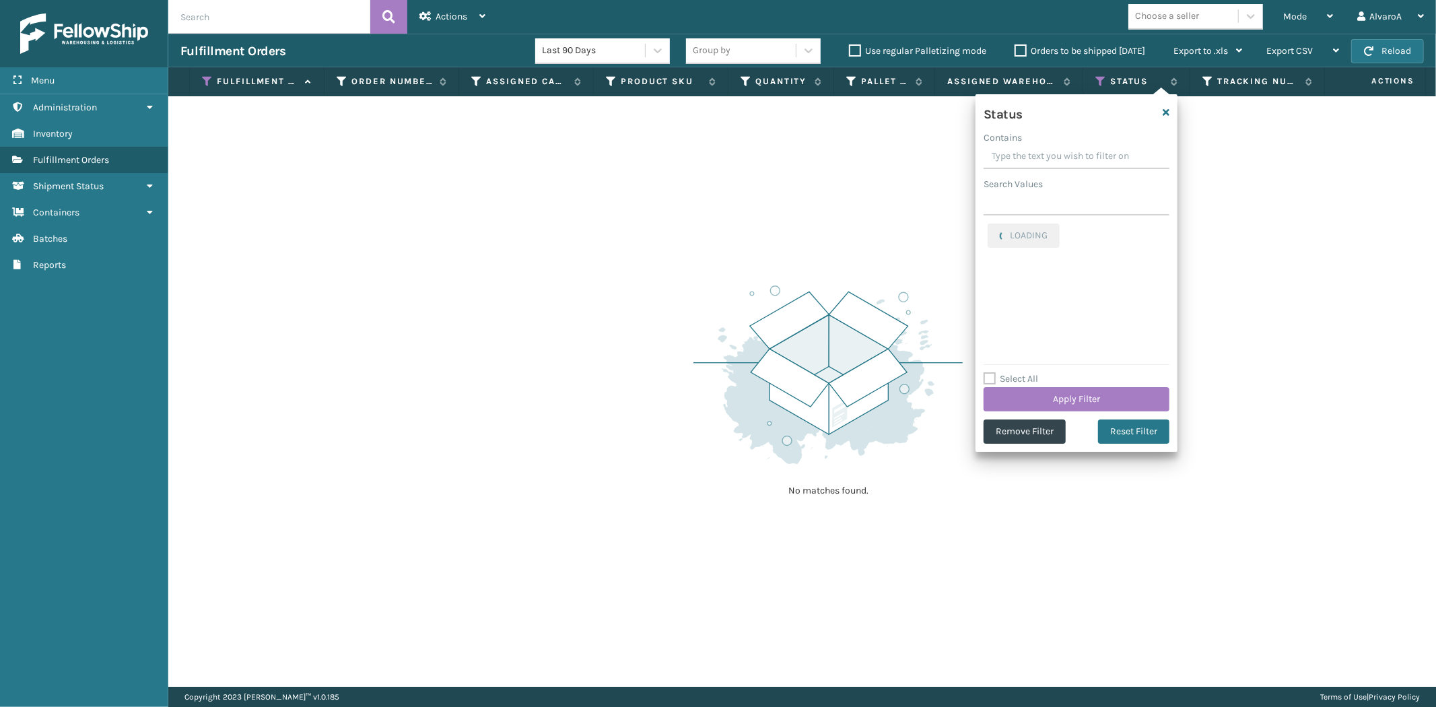
click at [994, 380] on label "Select All" at bounding box center [1011, 378] width 55 height 11
click at [994, 372] on input "Select All" at bounding box center [1085, 371] width 202 height 1
click at [994, 380] on label "Select All" at bounding box center [1011, 378] width 55 height 11
click at [994, 372] on input "Select All" at bounding box center [1085, 371] width 202 height 1
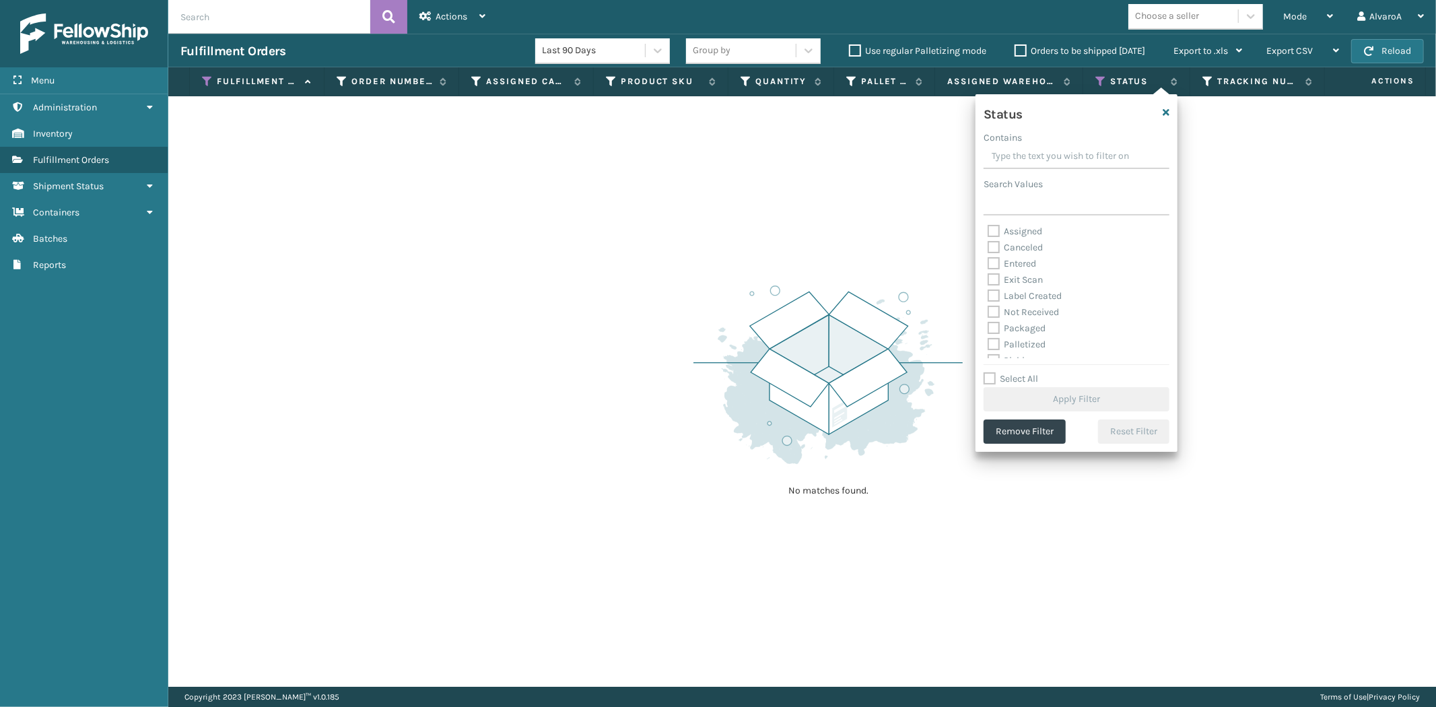
click at [992, 382] on label "Select All" at bounding box center [1011, 378] width 55 height 11
click at [990, 378] on label "Select All" at bounding box center [1011, 378] width 55 height 11
click at [990, 372] on input "Select All" at bounding box center [1085, 371] width 202 height 1
checkbox input "true"
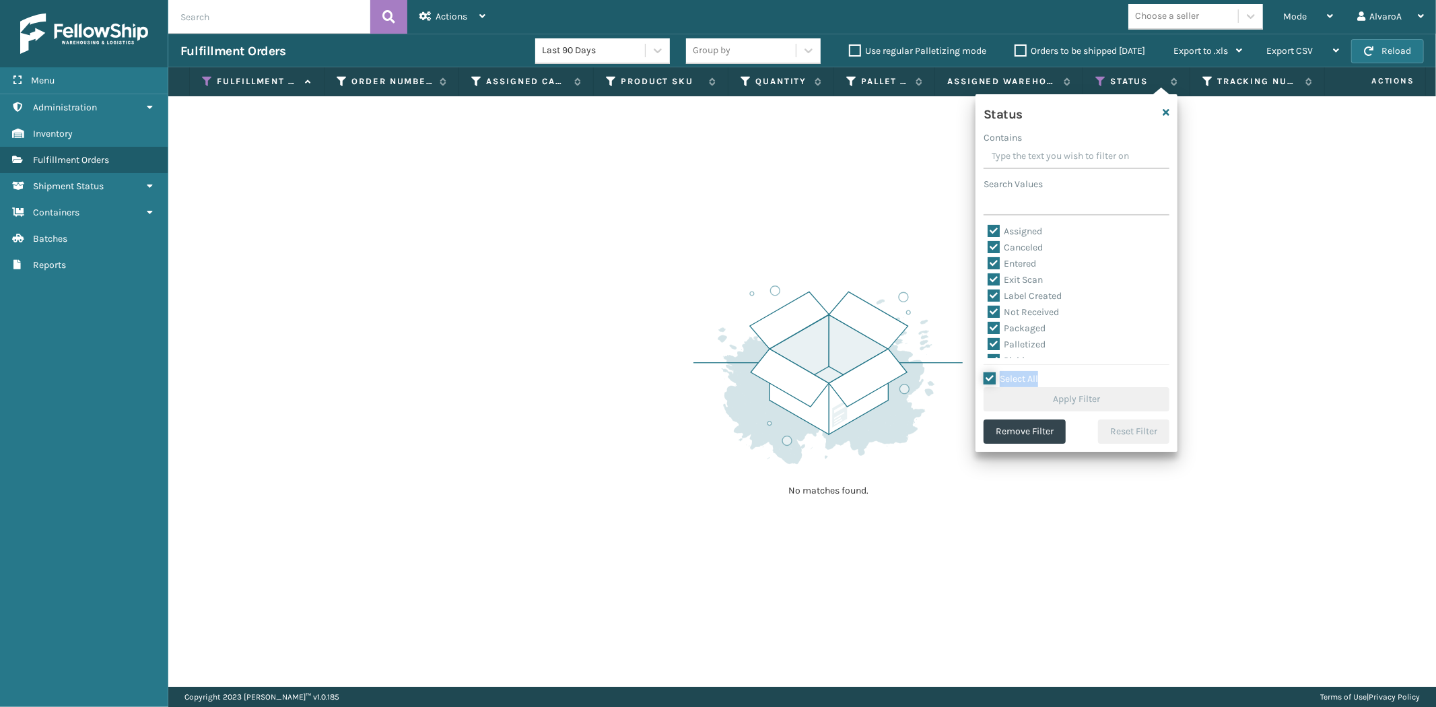
checkbox input "true"
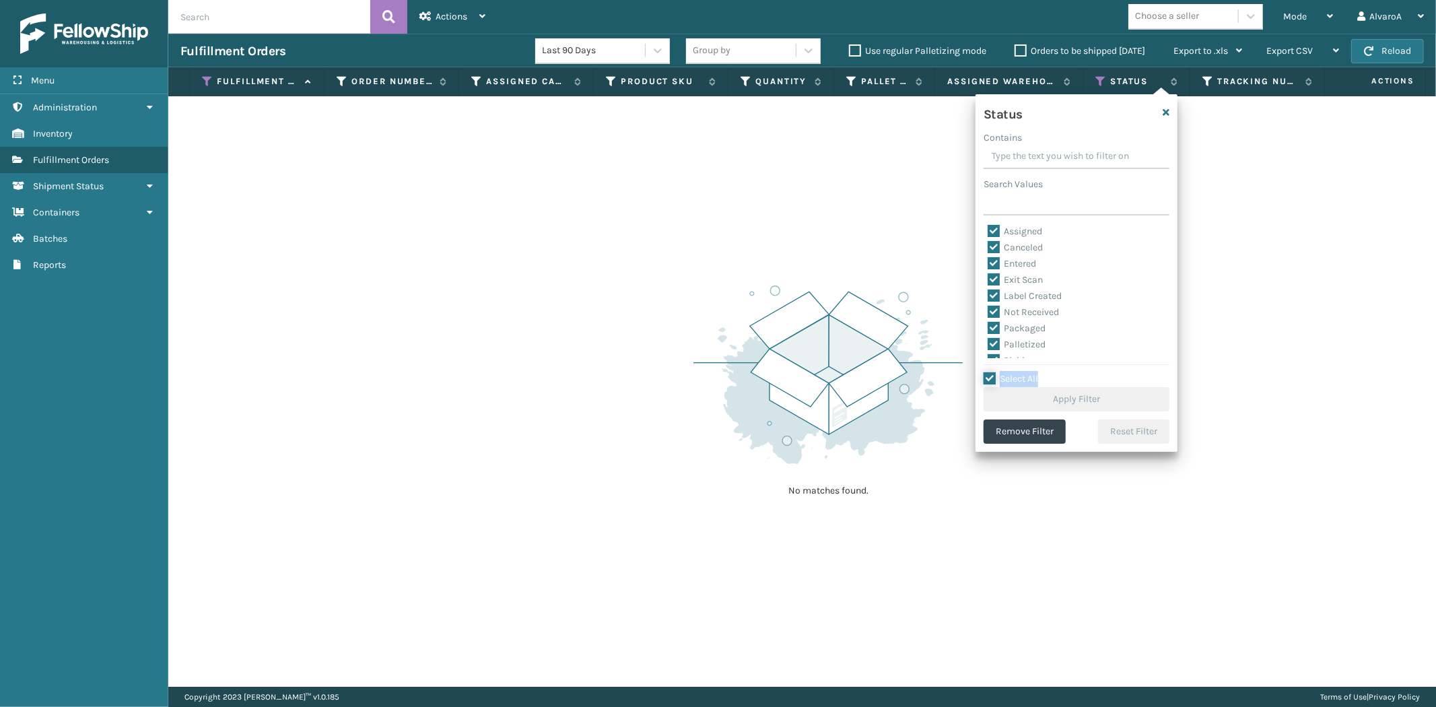
checkbox input "true"
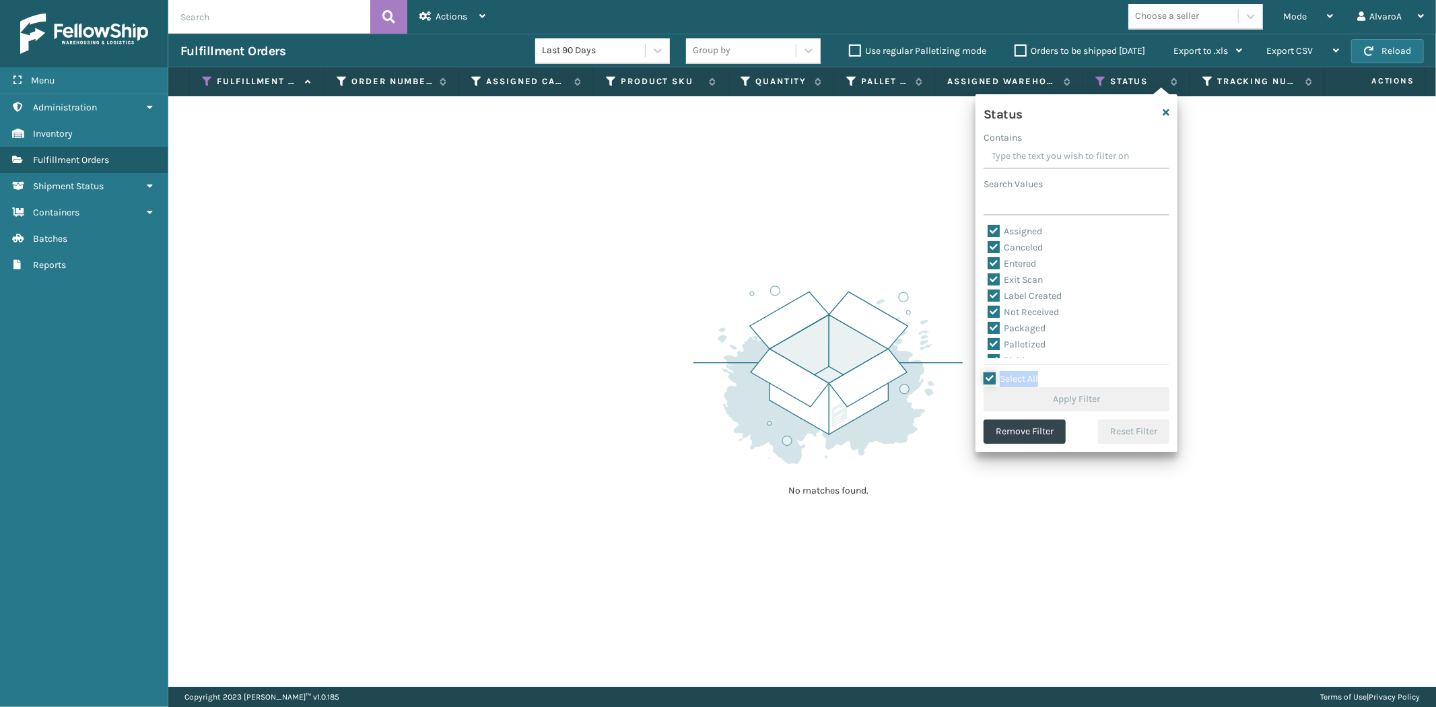
checkbox input "true"
click at [1004, 404] on button "Apply Filter" at bounding box center [1077, 399] width 186 height 24
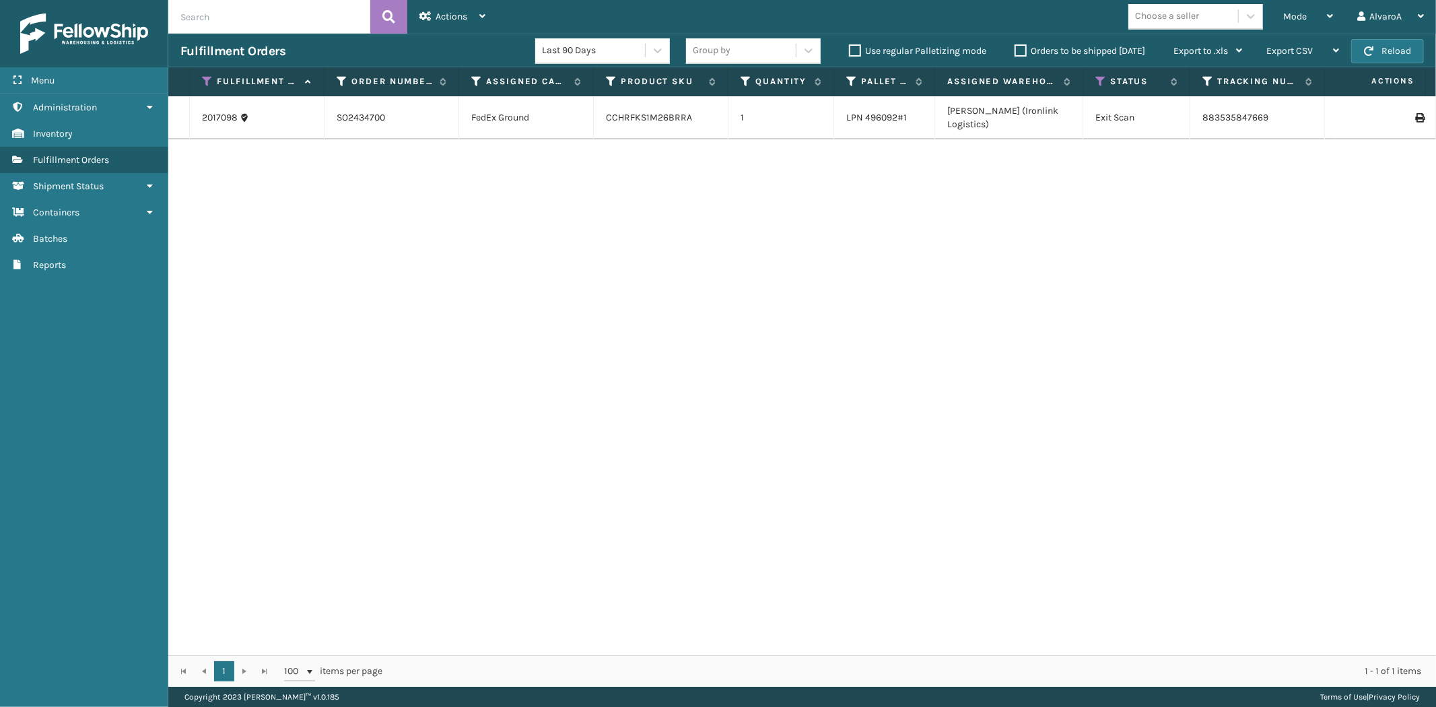
click at [1093, 81] on th "Status" at bounding box center [1136, 81] width 107 height 29
click at [1099, 81] on icon at bounding box center [1100, 81] width 11 height 12
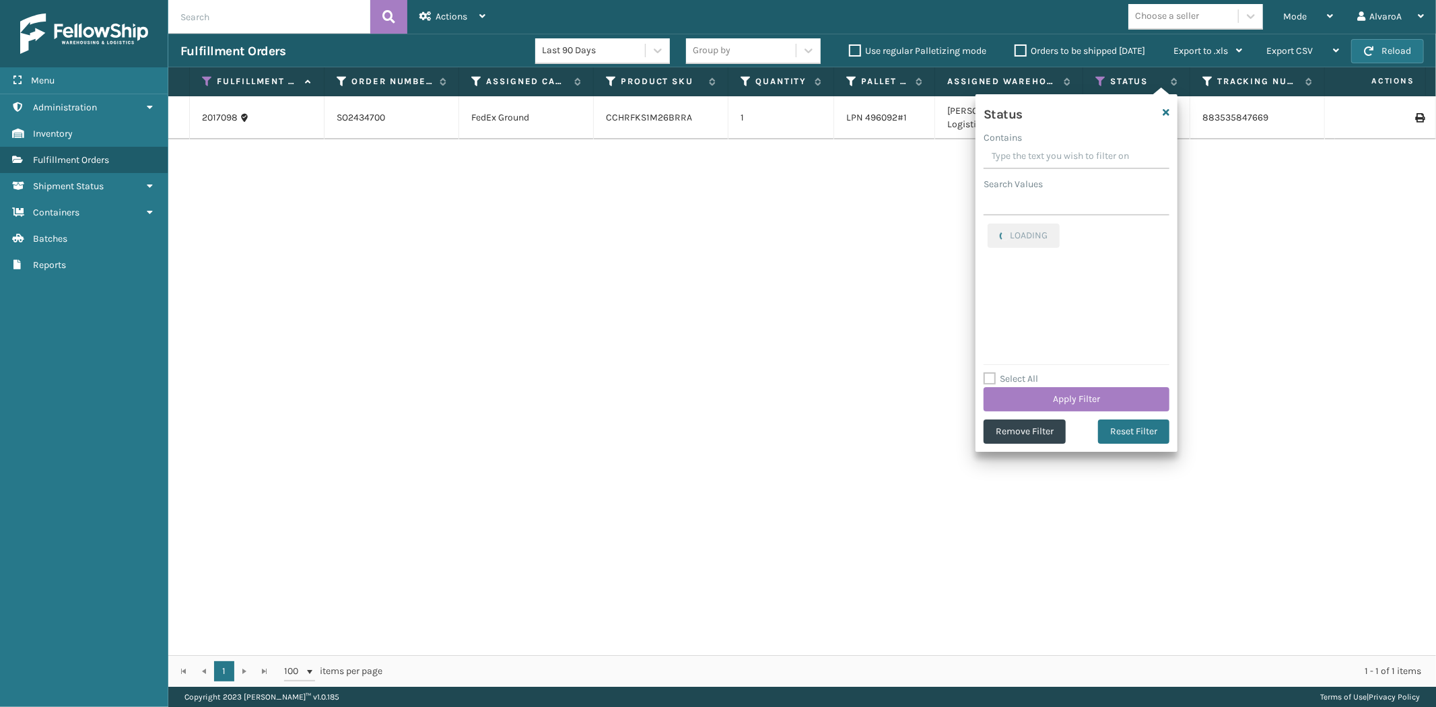
click at [990, 379] on label "Select All" at bounding box center [1011, 378] width 55 height 11
click at [990, 372] on input "Select All" at bounding box center [1085, 371] width 202 height 1
checkbox input "false"
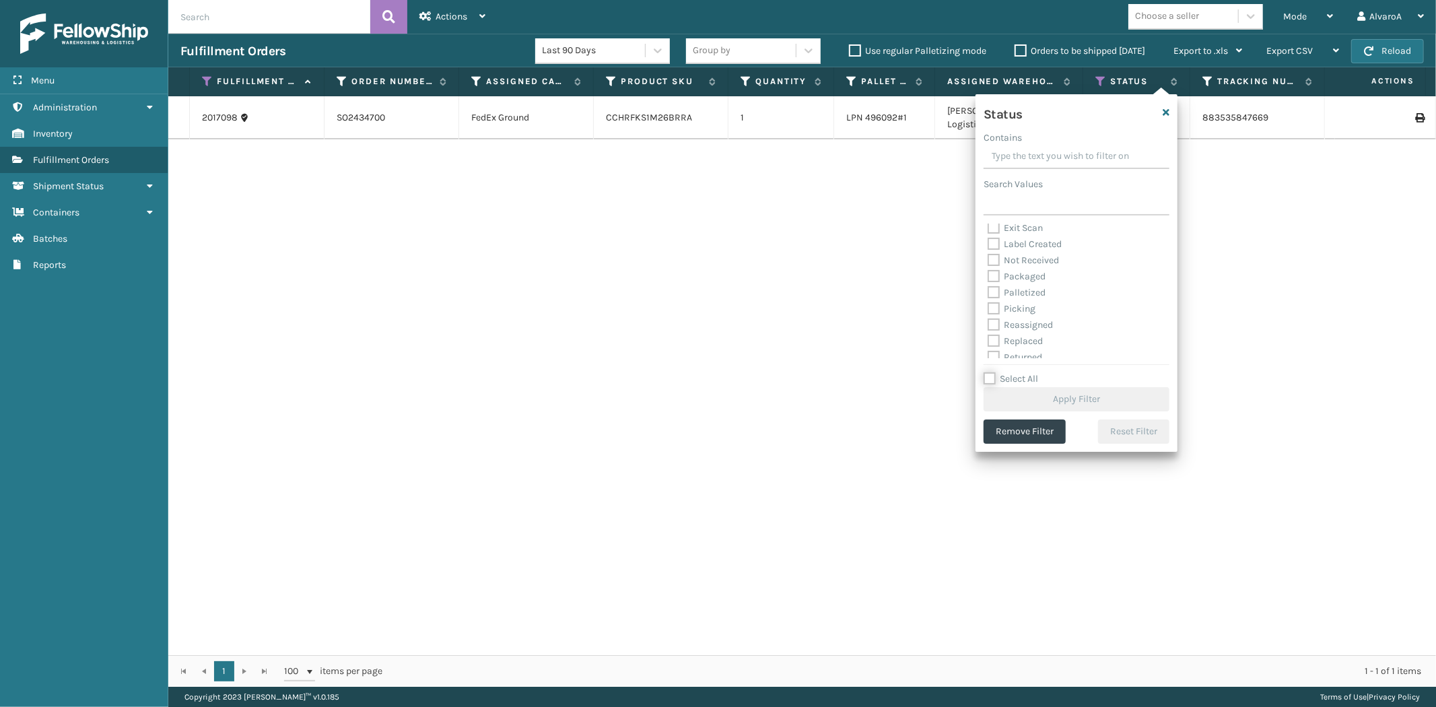
scroll to position [75, 0]
click at [1032, 264] on label "Palletized" at bounding box center [1017, 269] width 58 height 11
click at [988, 264] on input "Palletized" at bounding box center [988, 266] width 1 height 9
checkbox input "true"
click at [1012, 399] on button "Apply Filter" at bounding box center [1077, 399] width 186 height 24
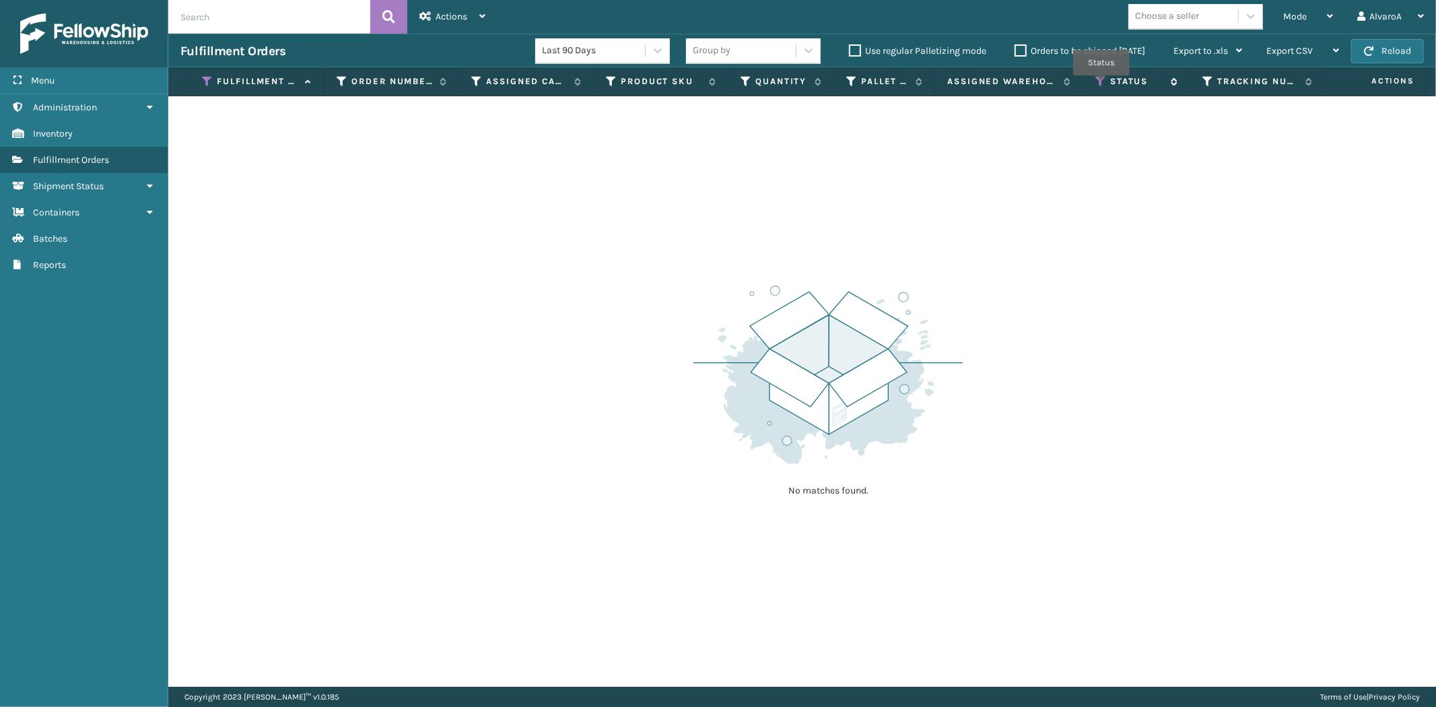
click at [1101, 85] on icon at bounding box center [1100, 81] width 11 height 12
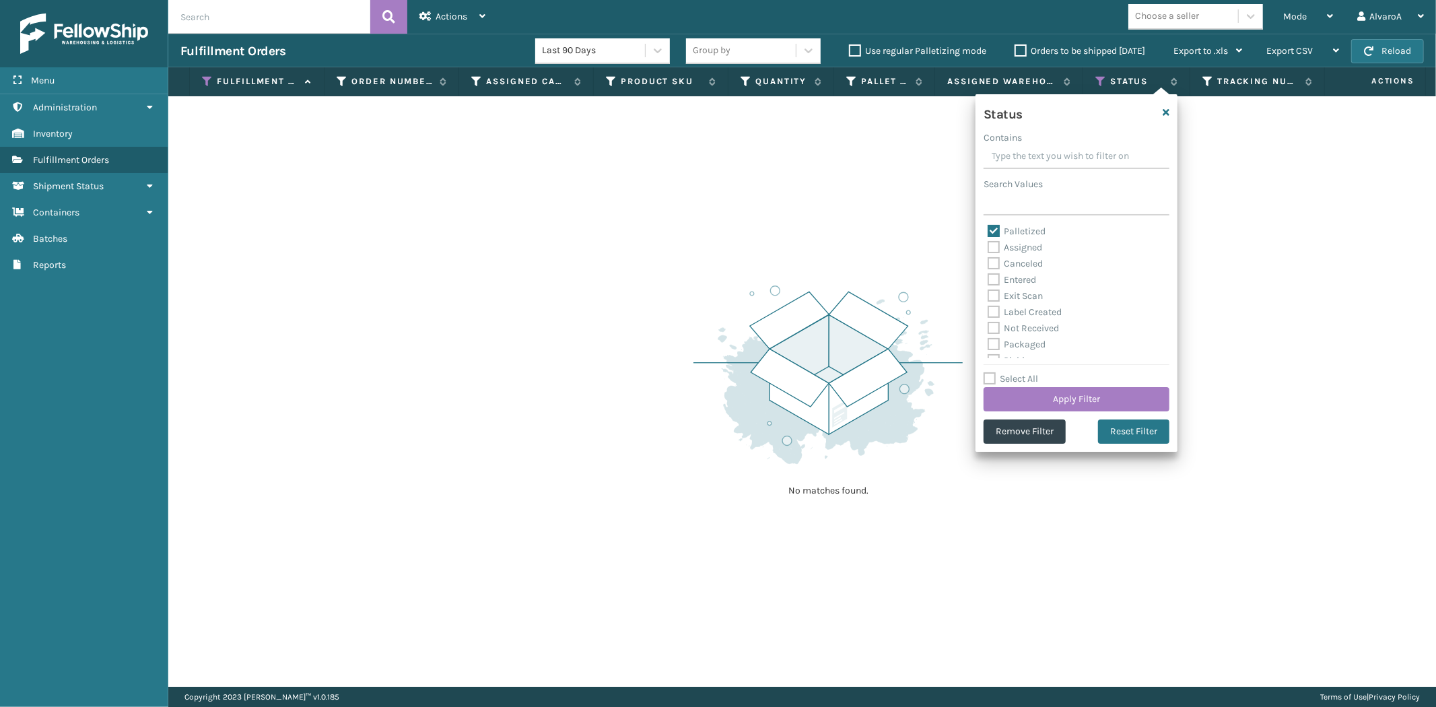
click at [1037, 227] on label "Palletized" at bounding box center [1017, 231] width 58 height 11
click at [988, 227] on input "Palletized" at bounding box center [988, 228] width 1 height 9
checkbox input "false"
drag, startPoint x: 1039, startPoint y: 285, endPoint x: 1027, endPoint y: 324, distance: 40.7
click at [1038, 286] on div "Picking" at bounding box center [1077, 286] width 178 height 16
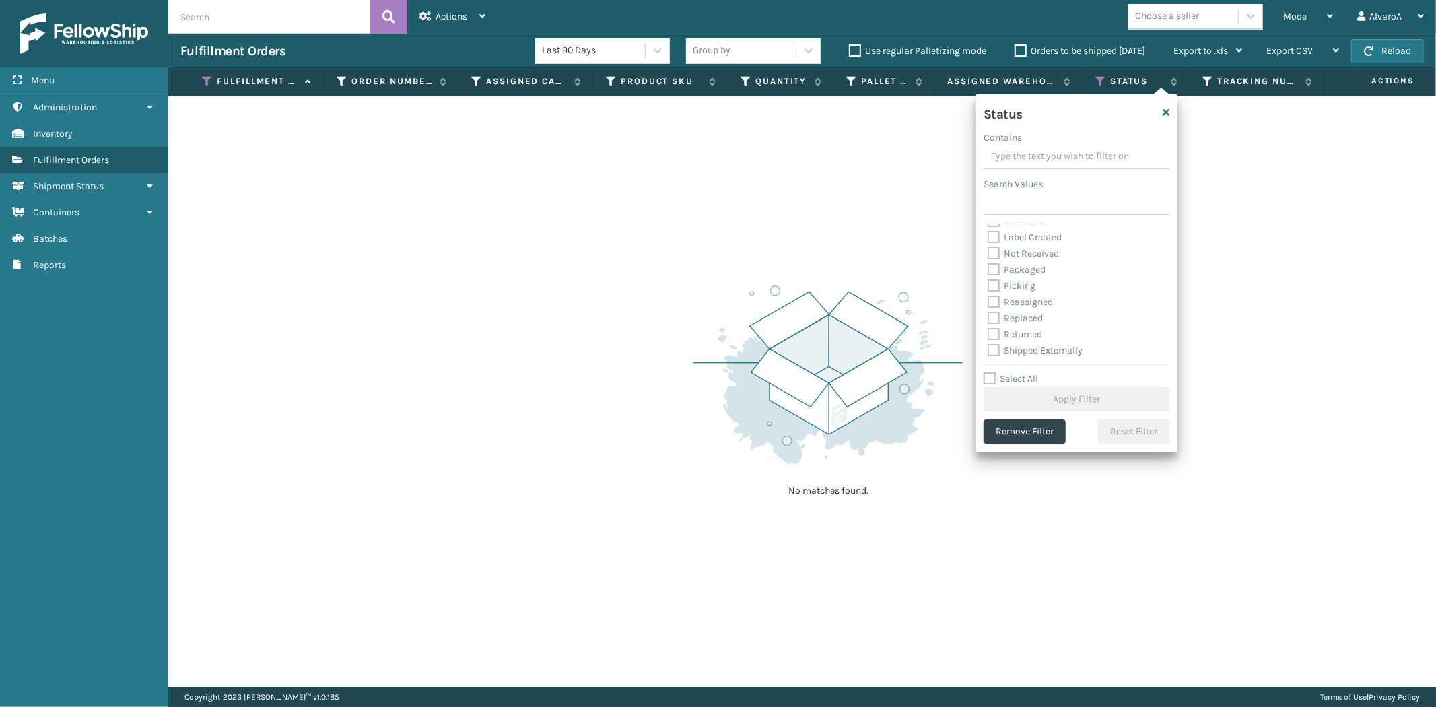
click at [1018, 294] on div "Reassigned" at bounding box center [1077, 302] width 178 height 16
click at [1020, 290] on label "Picking" at bounding box center [1012, 285] width 48 height 11
click at [988, 287] on input "Picking" at bounding box center [988, 282] width 1 height 9
checkbox input "true"
click at [1033, 402] on button "Apply Filter" at bounding box center [1077, 399] width 186 height 24
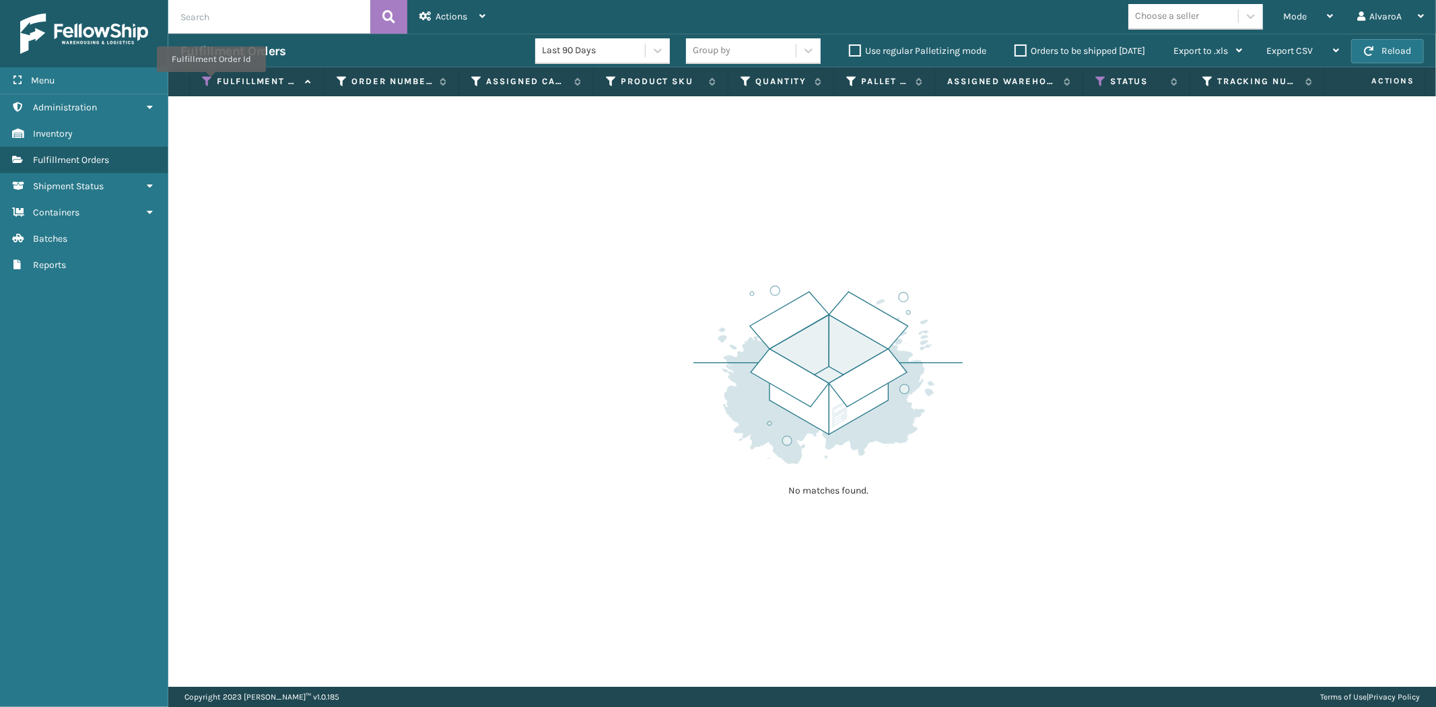
drag, startPoint x: 211, startPoint y: 81, endPoint x: 215, endPoint y: 99, distance: 18.1
click at [209, 81] on icon at bounding box center [207, 81] width 11 height 12
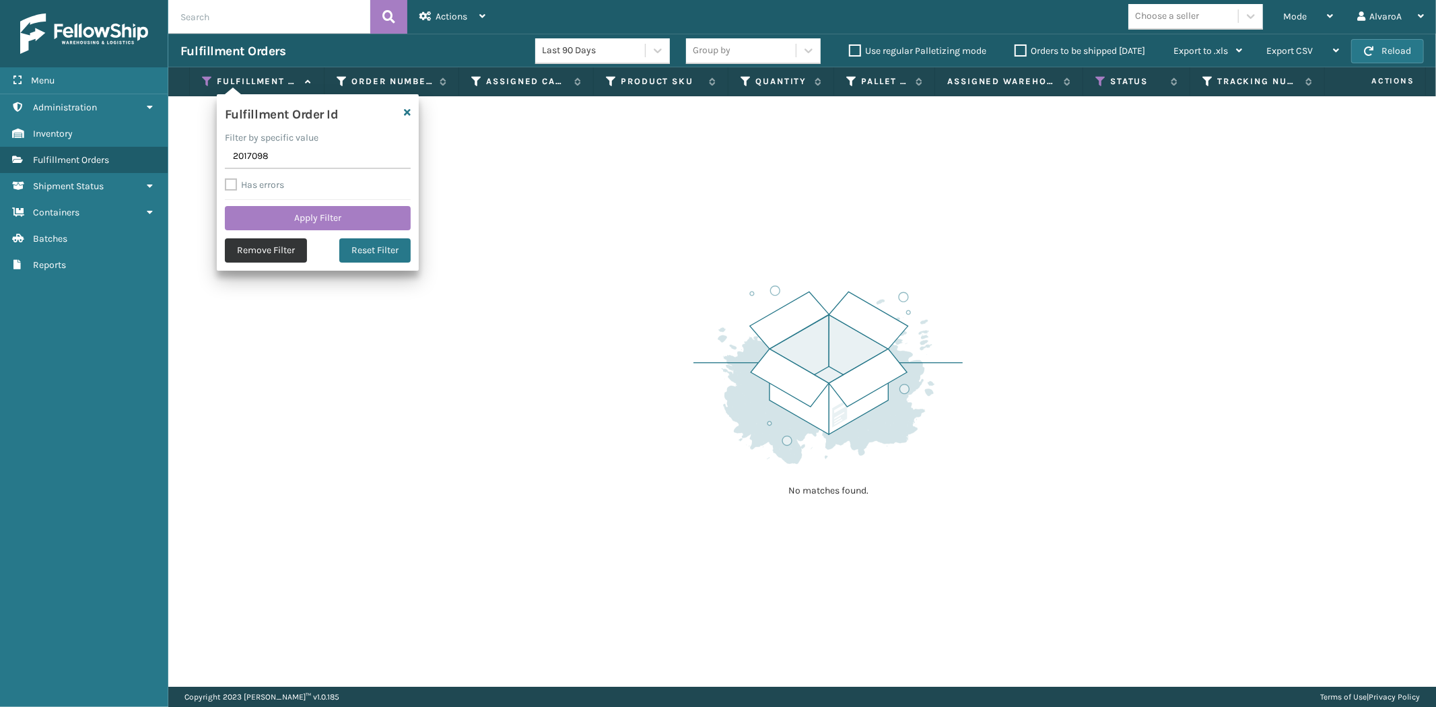
click at [244, 244] on button "Remove Filter" at bounding box center [266, 250] width 82 height 24
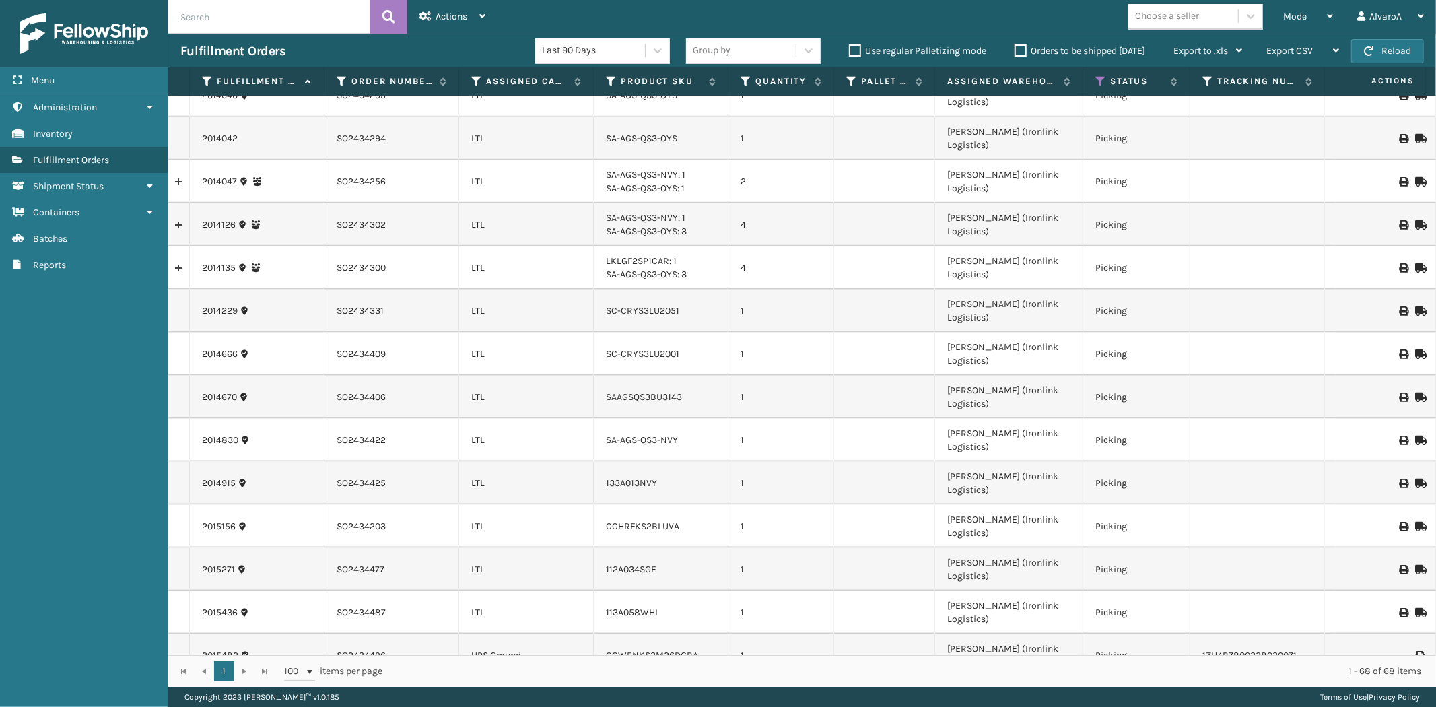
scroll to position [1251, 0]
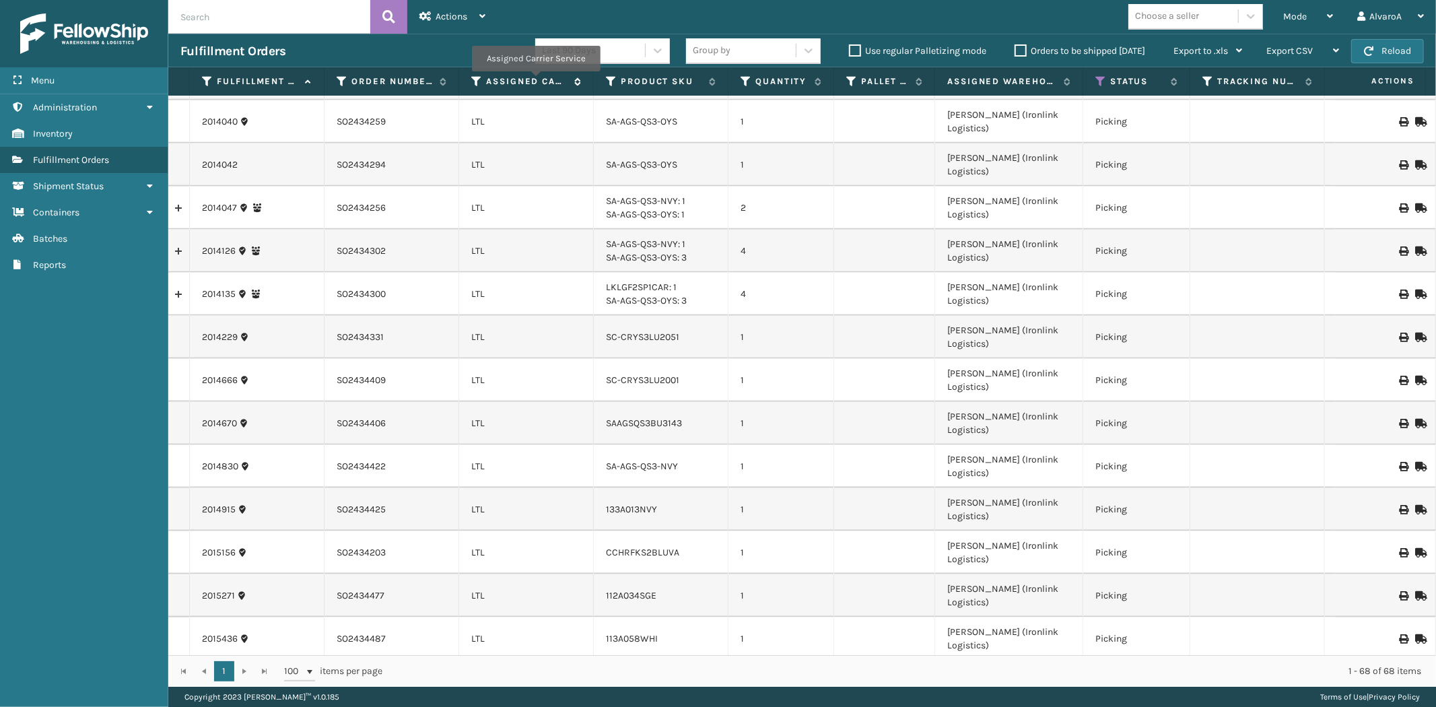
click at [539, 78] on label "Assigned Carrier Service" at bounding box center [526, 81] width 81 height 12
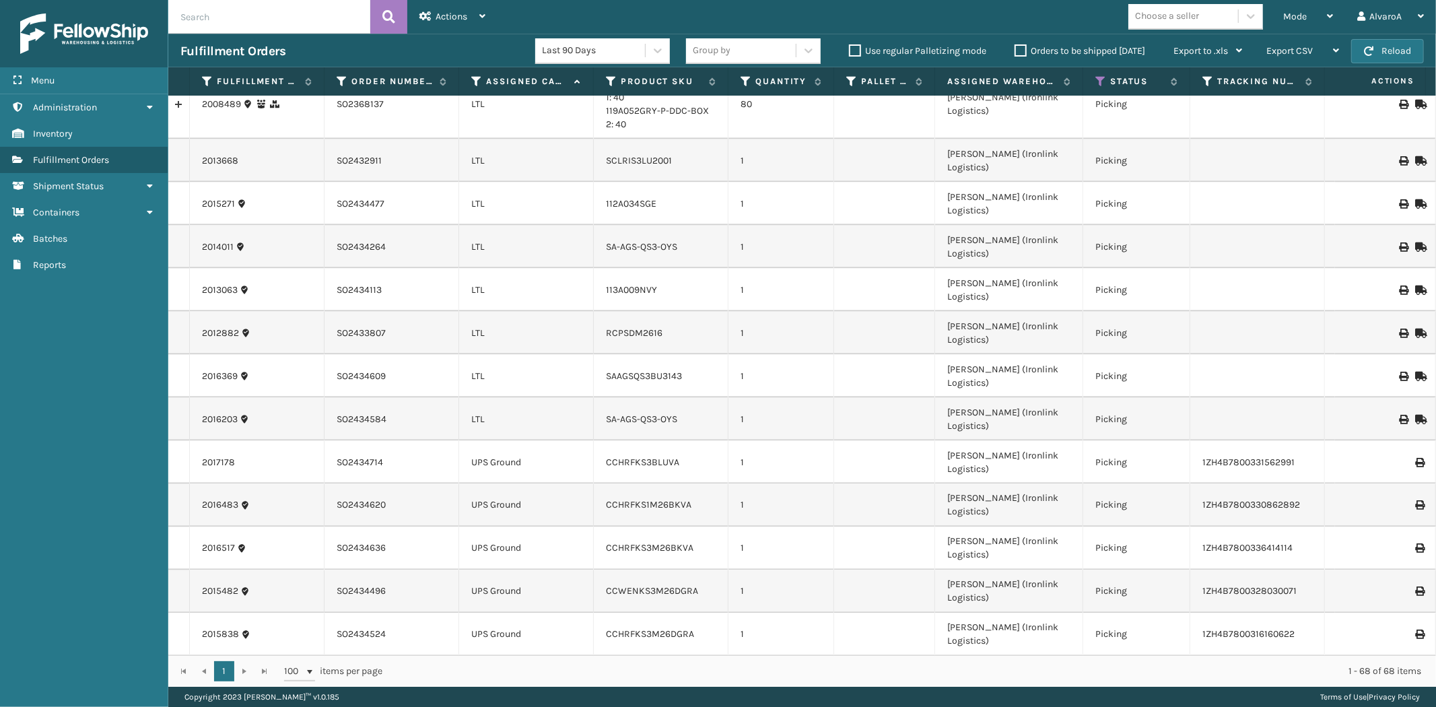
scroll to position [1775, 0]
click at [1310, 22] on div "Mode" at bounding box center [1308, 17] width 50 height 34
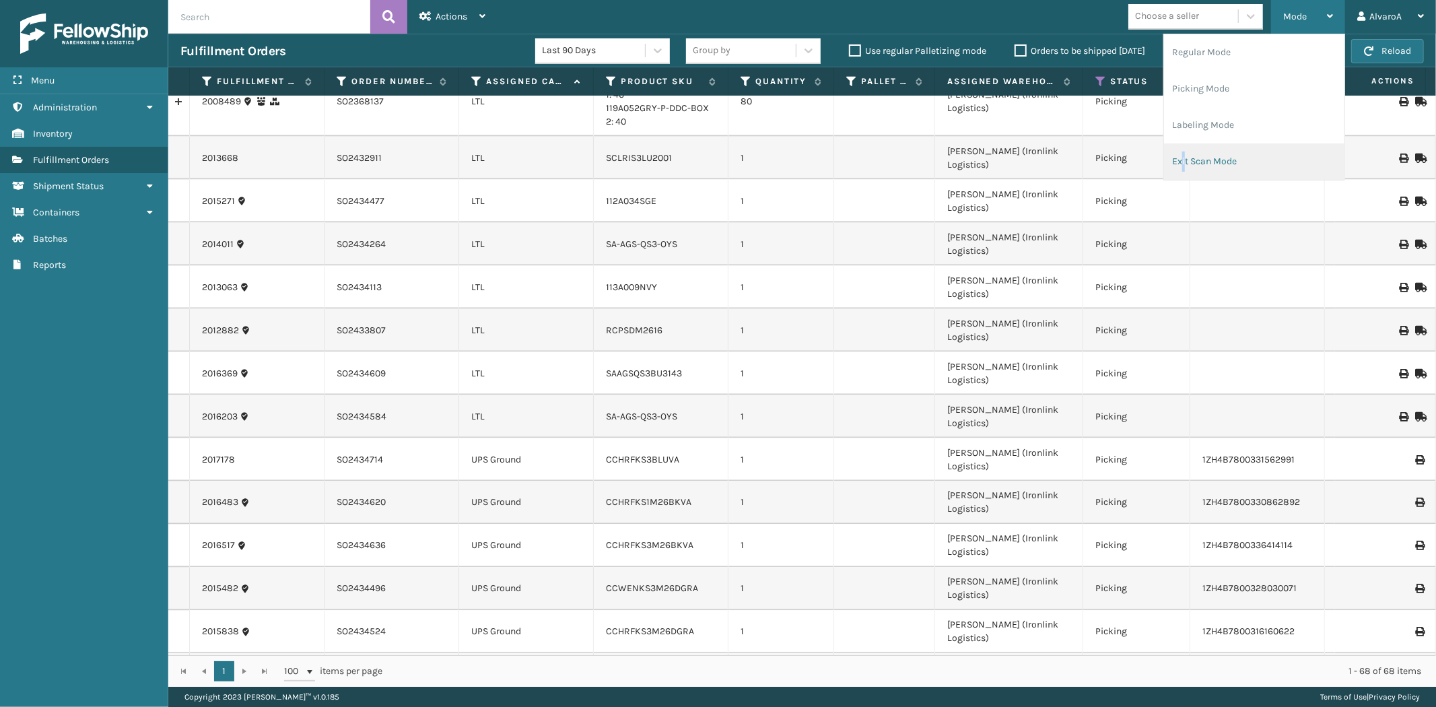
click at [1185, 158] on li "Exit Scan Mode" at bounding box center [1254, 161] width 180 height 36
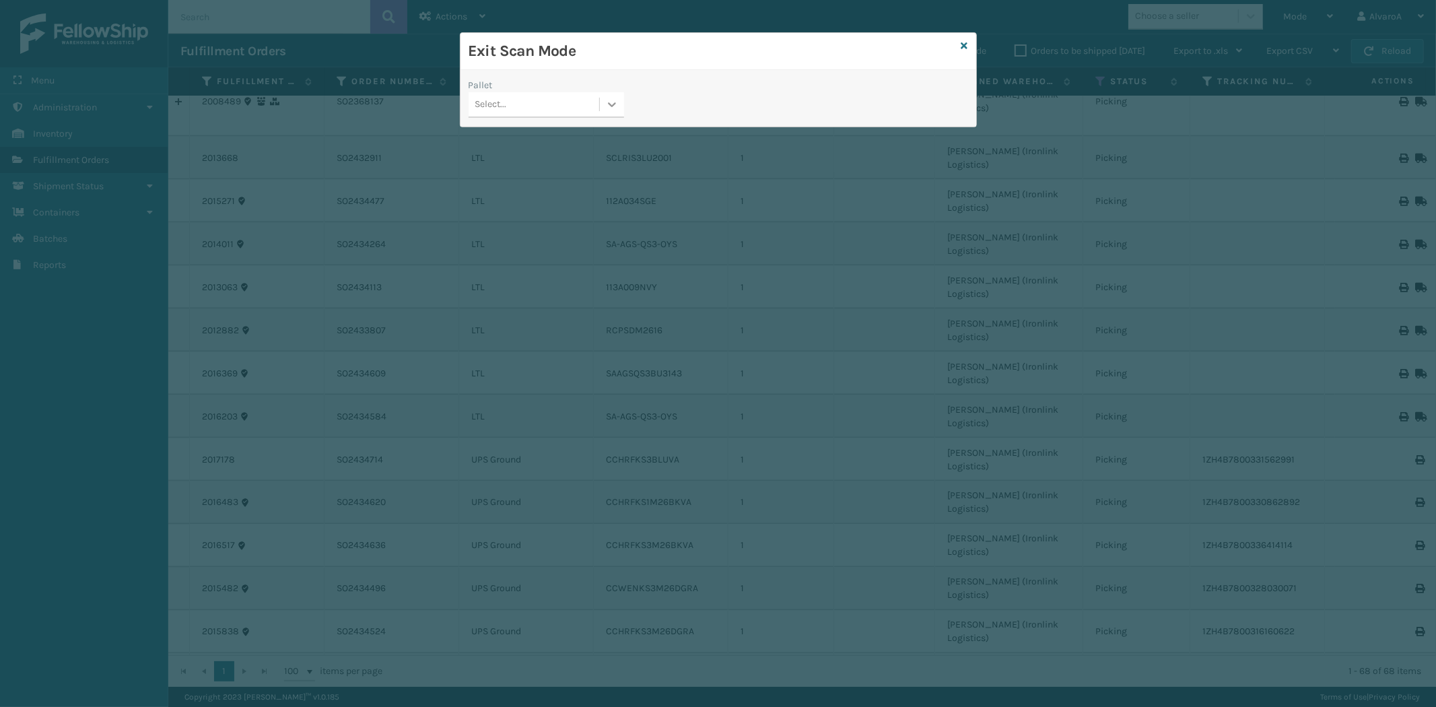
click at [613, 108] on icon at bounding box center [611, 104] width 13 height 13
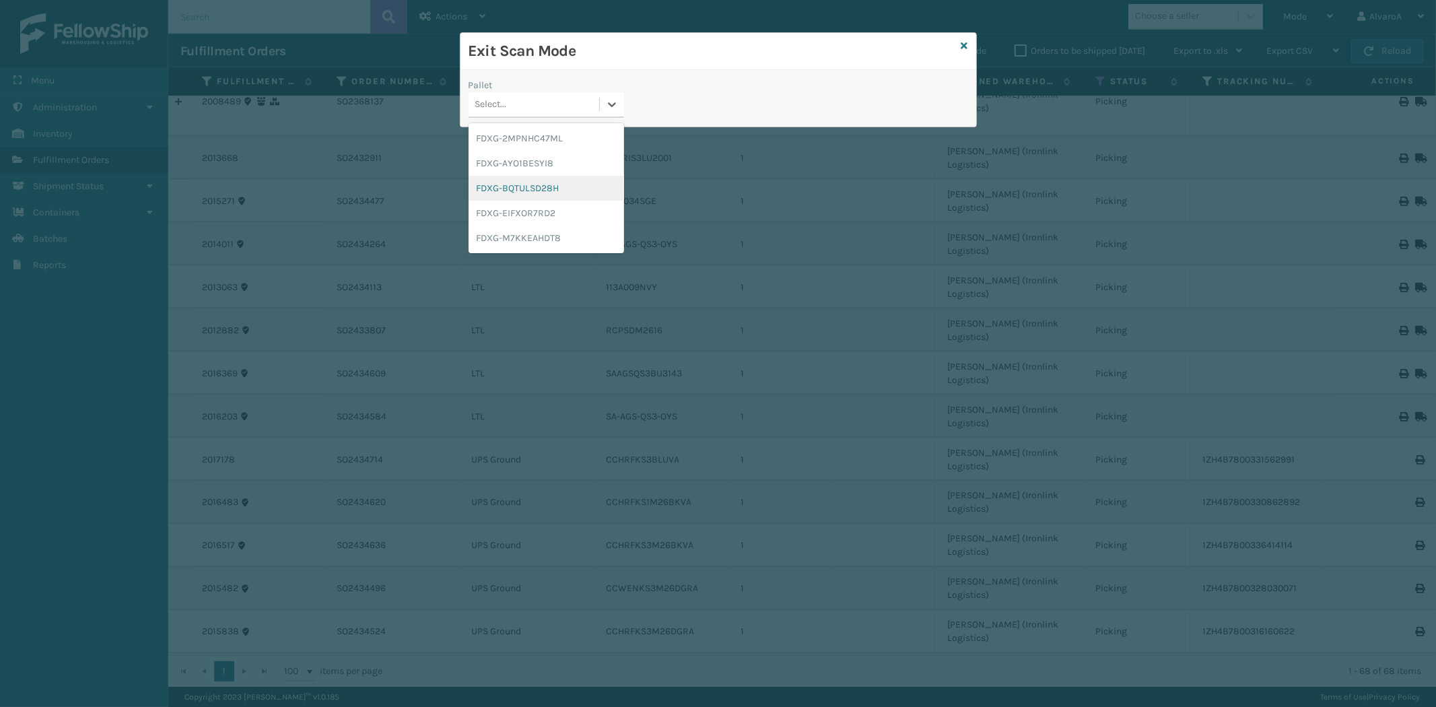
click at [536, 197] on div "FDXG-BQTULSD28H" at bounding box center [547, 188] width 156 height 25
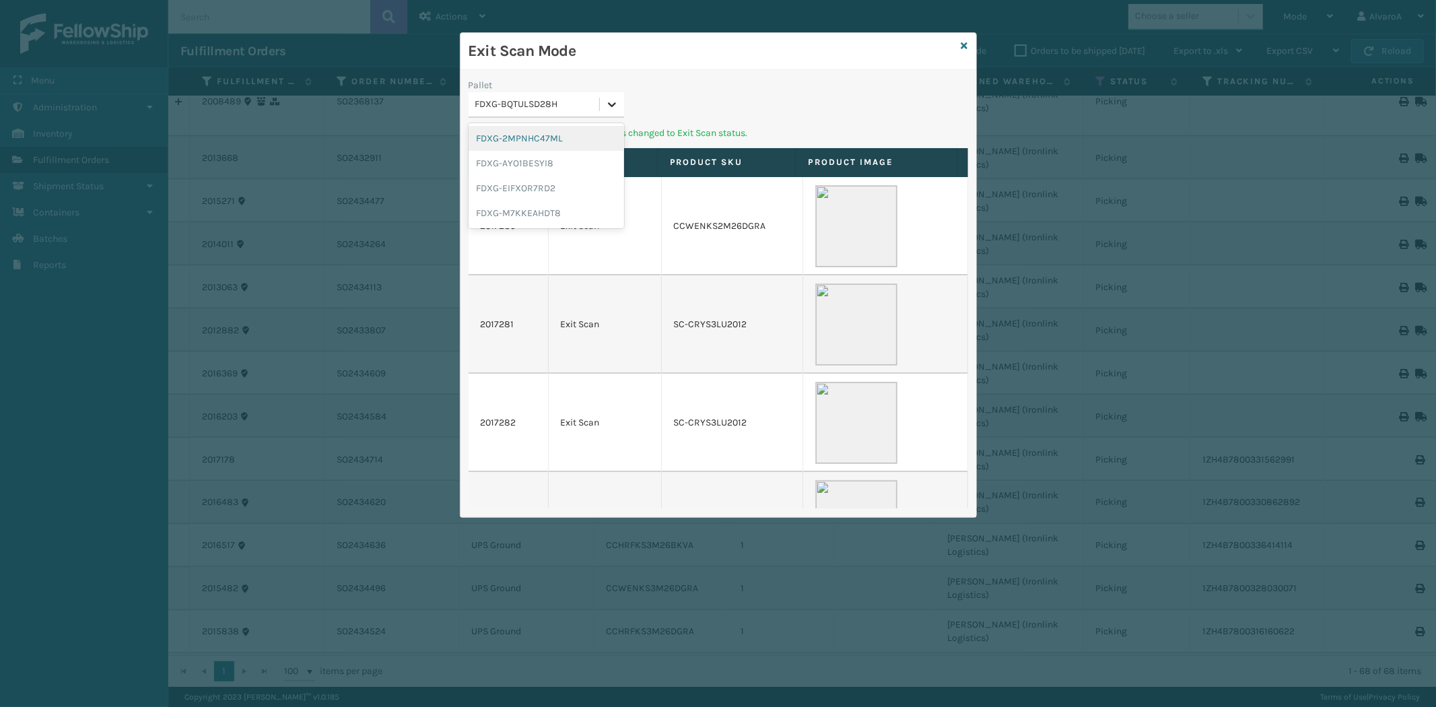
click at [611, 105] on icon at bounding box center [612, 104] width 8 height 5
click at [530, 211] on div "FDXG-M7KKEAHDT8" at bounding box center [547, 213] width 156 height 25
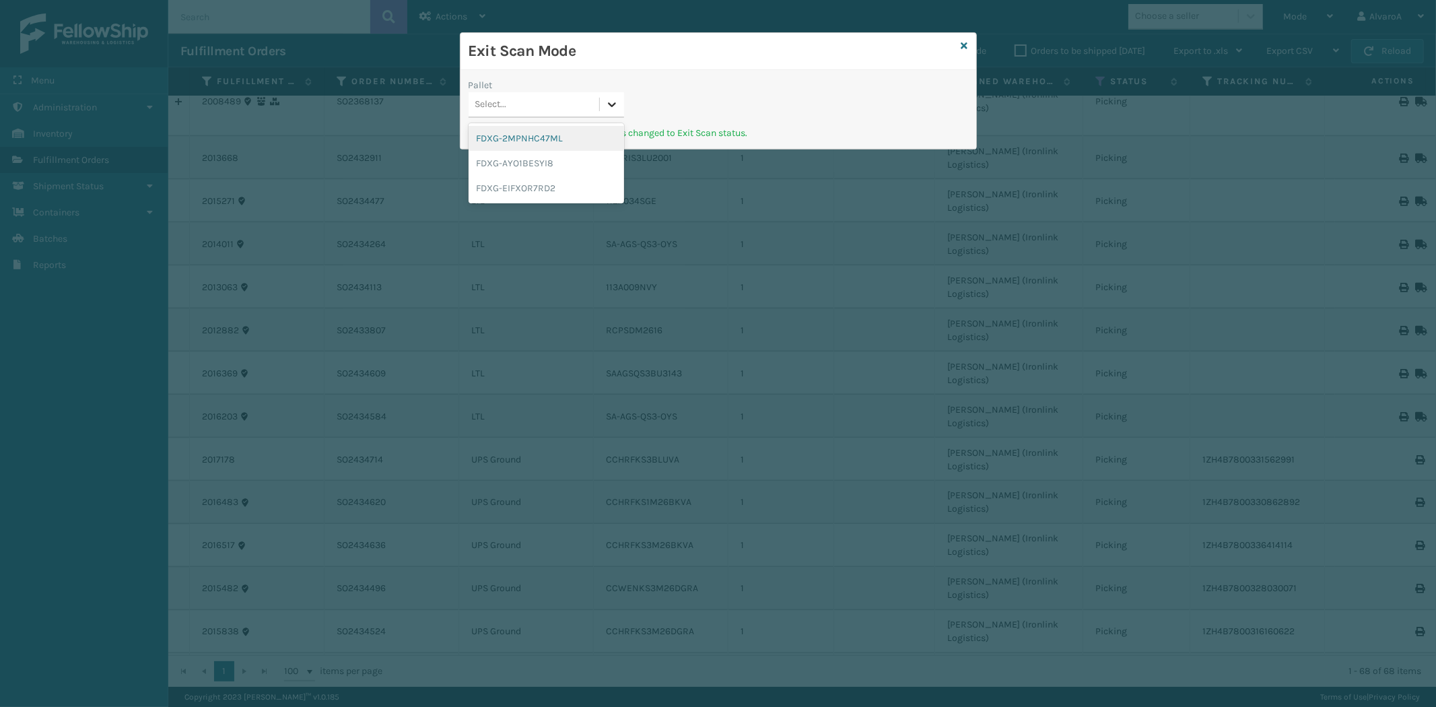
click at [613, 101] on icon at bounding box center [611, 104] width 13 height 13
click at [541, 182] on div "FDXG-EIFXOR7RD2" at bounding box center [547, 188] width 156 height 25
click at [966, 44] on icon at bounding box center [964, 45] width 7 height 9
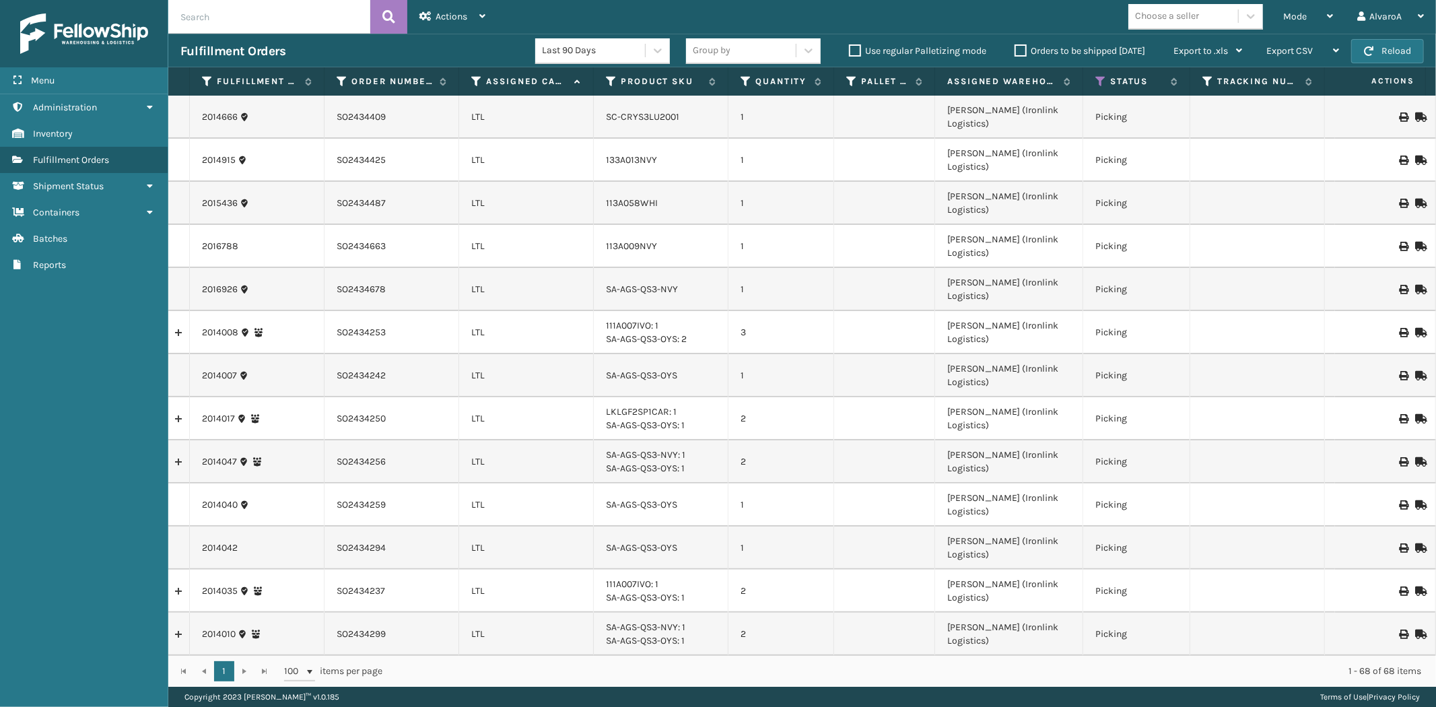
scroll to position [0, 0]
